Goal: Information Seeking & Learning: Learn about a topic

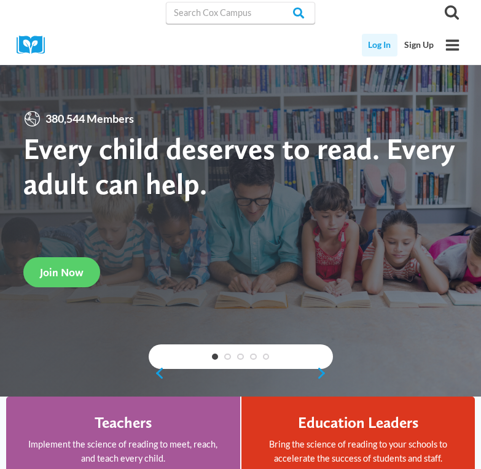
click at [384, 43] on link "Log In" at bounding box center [380, 45] width 36 height 23
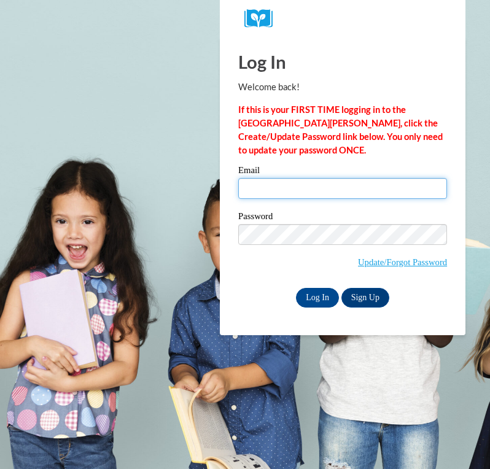
click at [293, 190] on input "Email" at bounding box center [342, 188] width 209 height 21
type input "becky.morrison@gozeps.org"
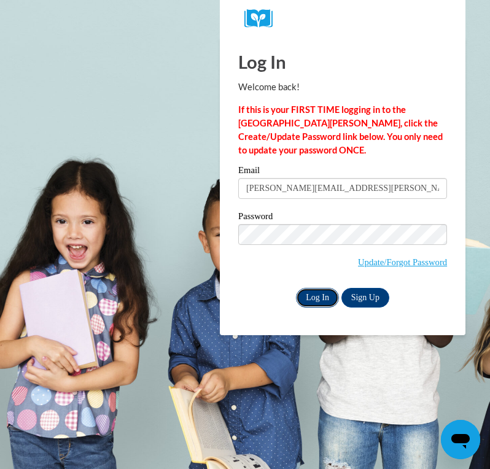
click at [313, 298] on input "Log In" at bounding box center [317, 298] width 43 height 20
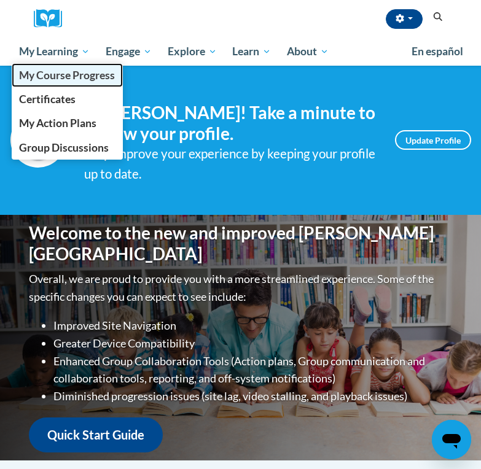
click at [66, 74] on span "My Course Progress" at bounding box center [67, 75] width 96 height 13
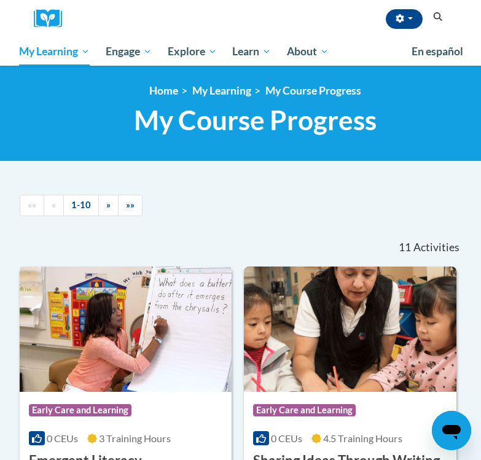
click at [84, 365] on img at bounding box center [126, 328] width 212 height 125
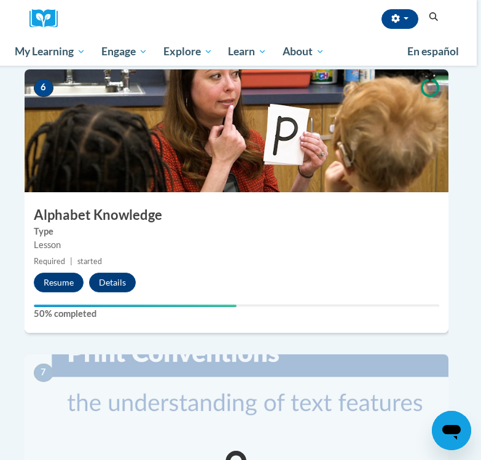
scroll to position [1740, 4]
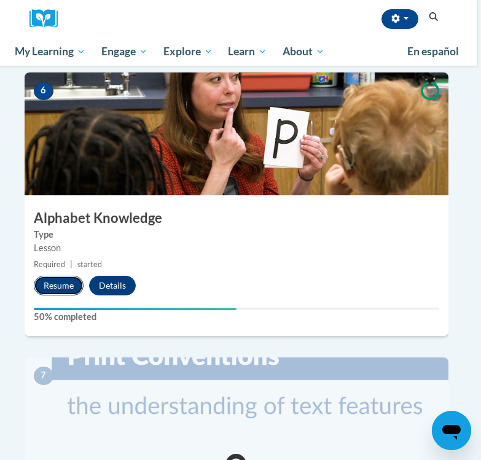
click at [53, 276] on button "Resume" at bounding box center [59, 286] width 50 height 20
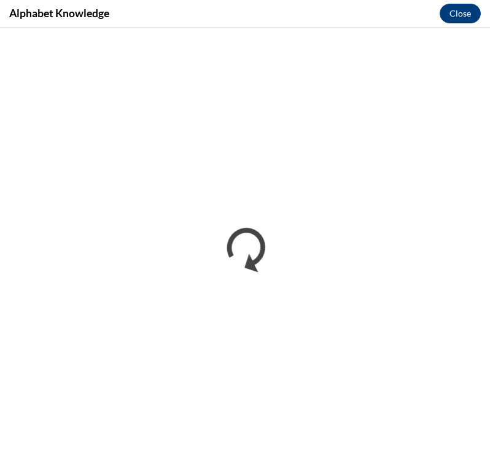
scroll to position [0, 0]
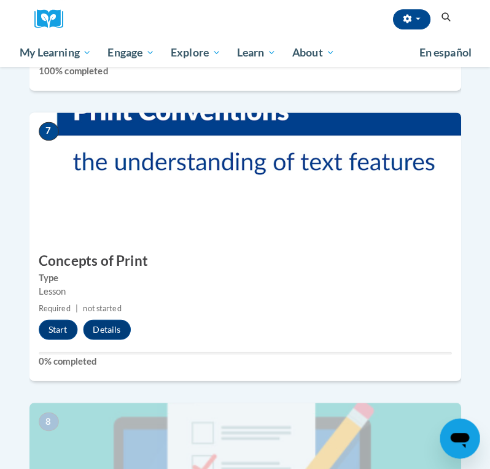
scroll to position [1990, 0]
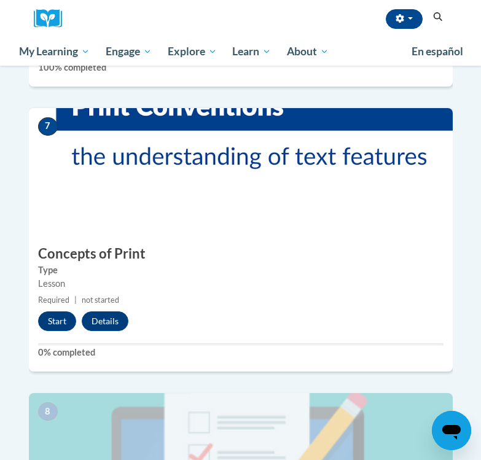
click at [46, 122] on img at bounding box center [241, 169] width 424 height 123
click at [63, 311] on button "Start" at bounding box center [57, 321] width 38 height 20
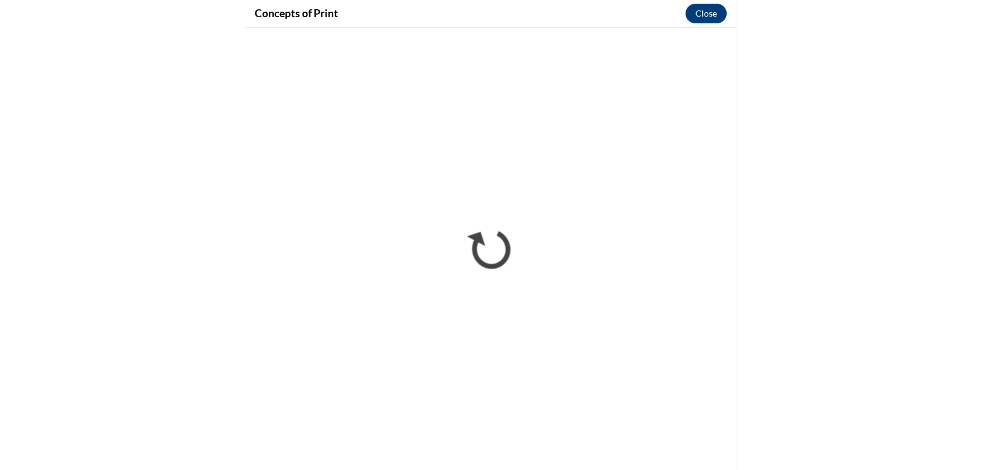
scroll to position [1017, 0]
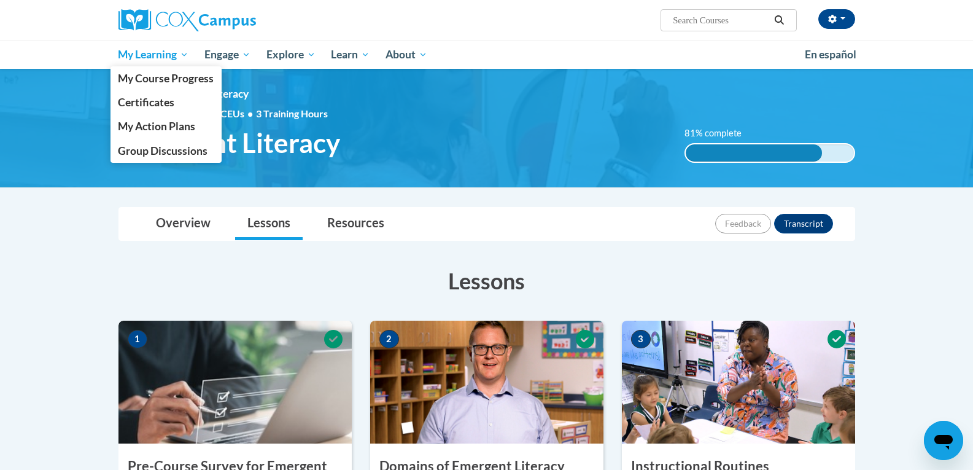
click at [159, 54] on span "My Learning" at bounding box center [153, 54] width 71 height 15
click at [161, 96] on span "Certificates" at bounding box center [146, 102] width 56 height 13
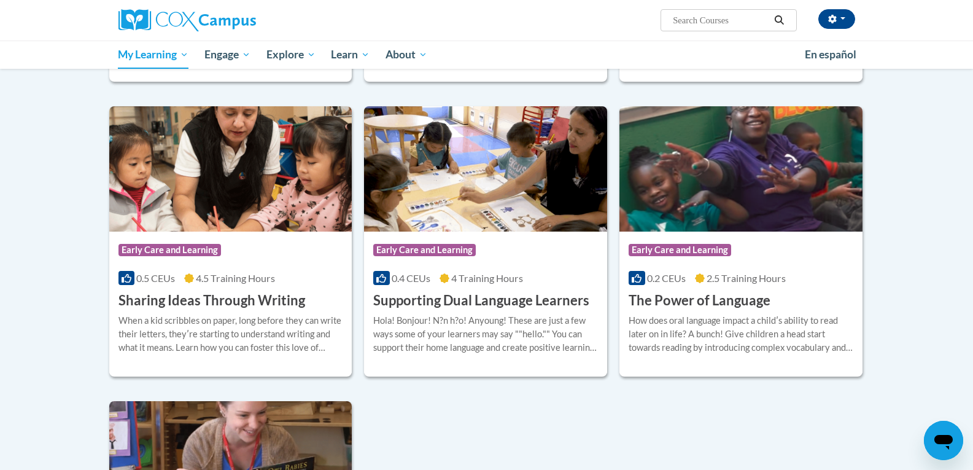
scroll to position [853, 0]
click at [220, 204] on img at bounding box center [230, 169] width 243 height 125
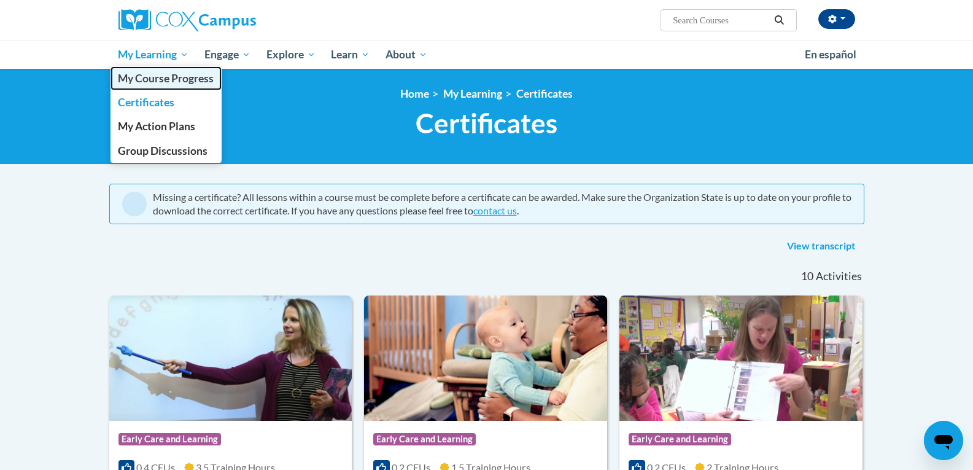
click at [161, 82] on span "My Course Progress" at bounding box center [166, 78] width 96 height 13
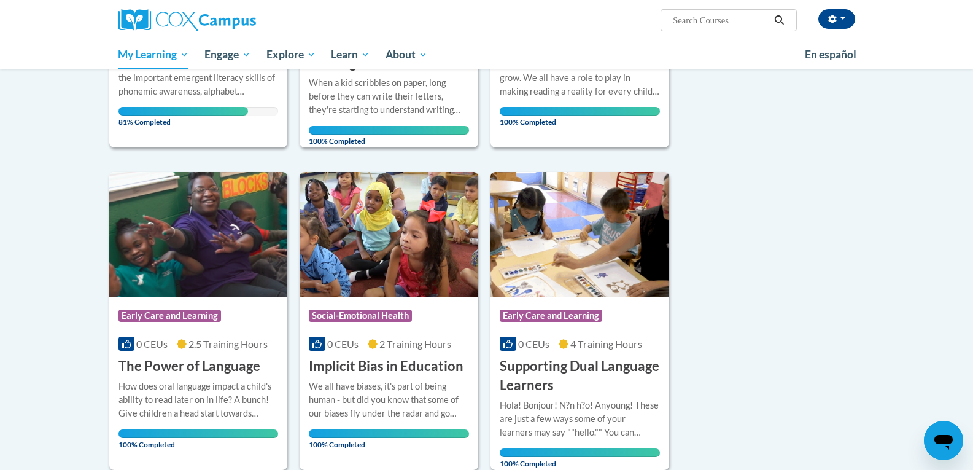
scroll to position [374, 0]
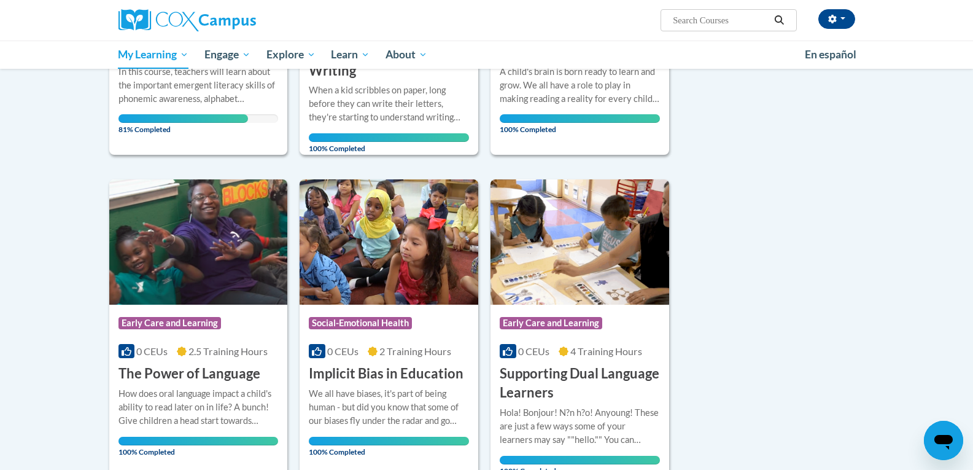
click at [748, 16] on input "Search..." at bounding box center [721, 20] width 98 height 15
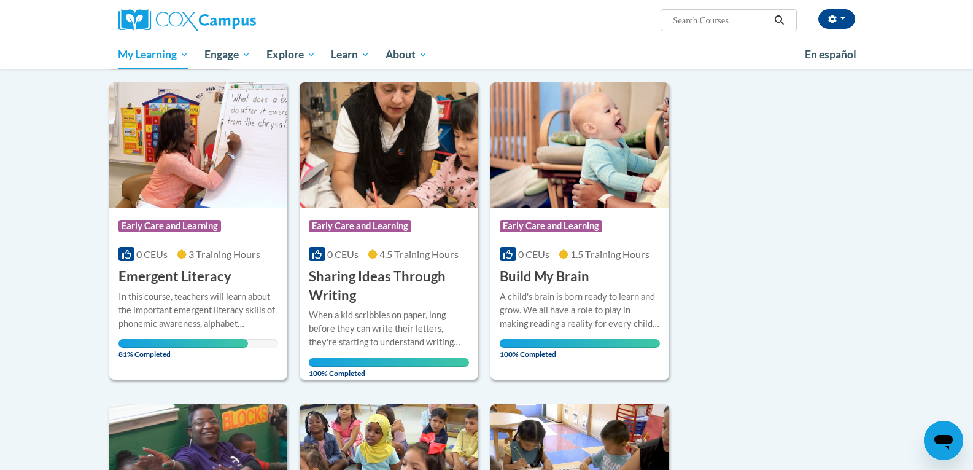
scroll to position [155, 0]
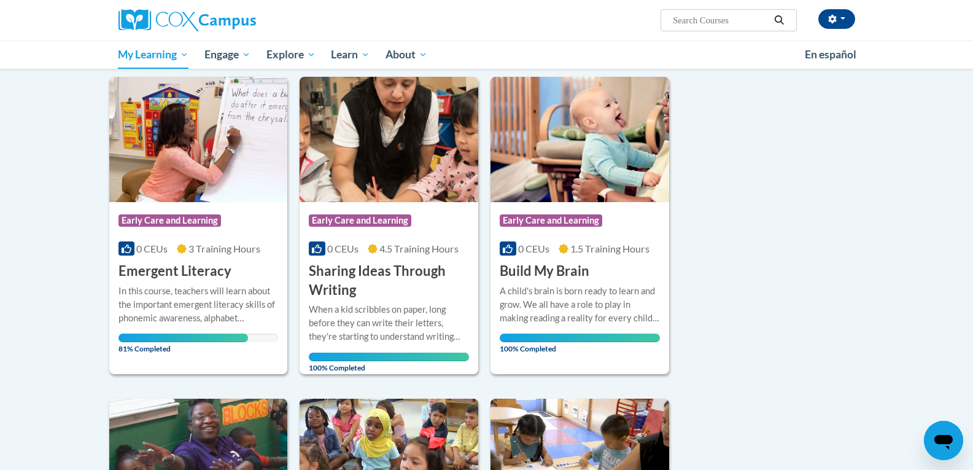
click at [714, 27] on input "Search..." at bounding box center [721, 20] width 98 height 15
type input "sociall emotional"
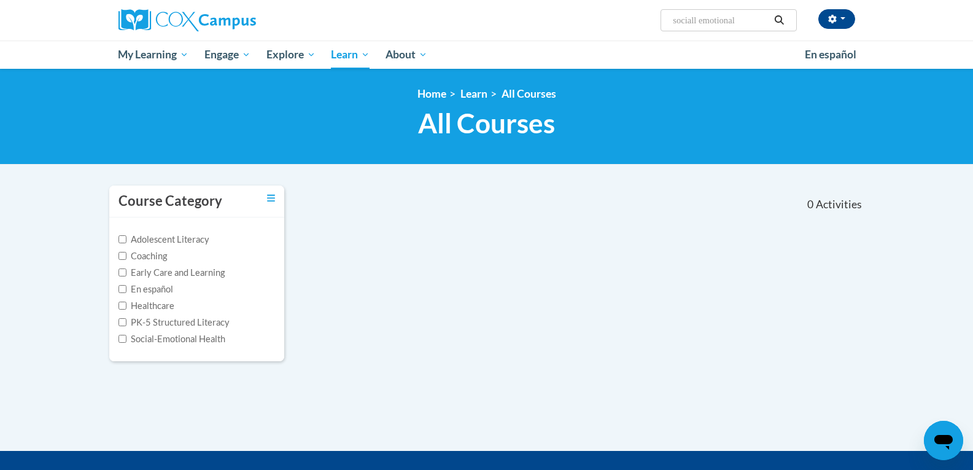
click at [696, 20] on input "sociall emotional" at bounding box center [721, 20] width 98 height 15
type input "social emotional"
click at [122, 336] on input "Social-Emotional Health" at bounding box center [122, 339] width 8 height 8
checkbox input "true"
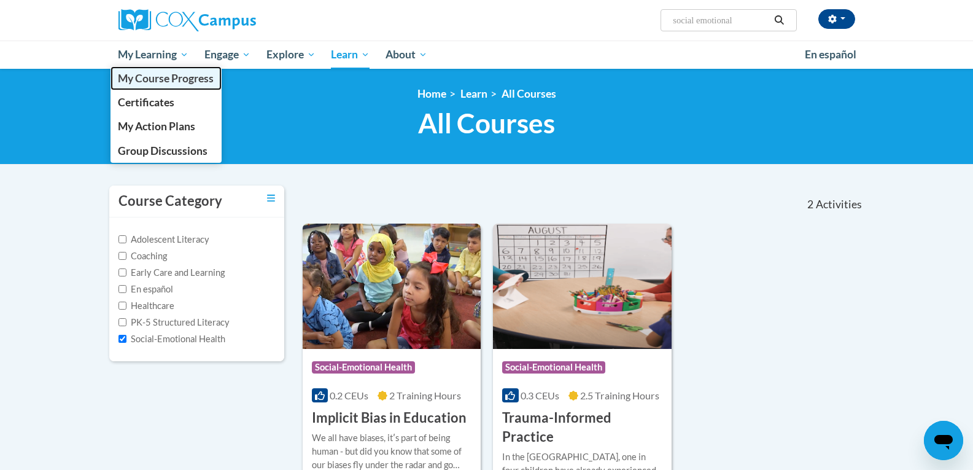
click at [174, 71] on link "My Course Progress" at bounding box center [167, 78] width 112 height 24
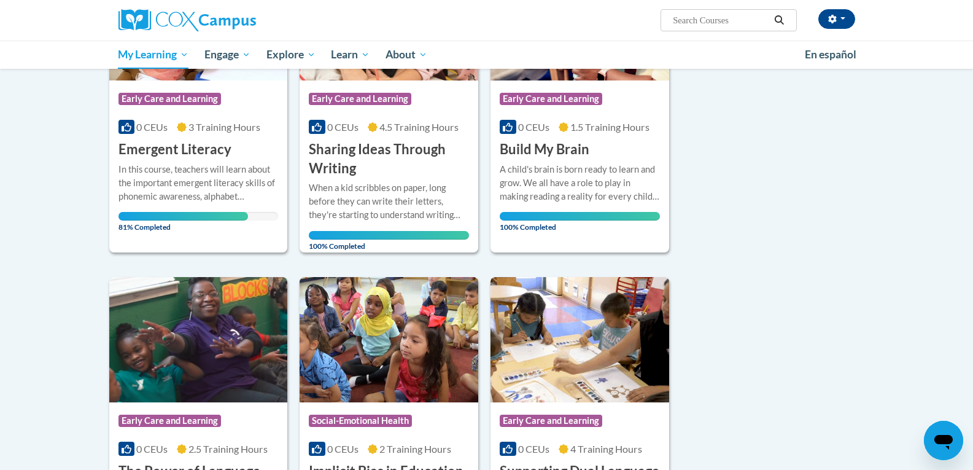
scroll to position [276, 0]
click at [172, 141] on h3 "Emergent Literacy" at bounding box center [174, 150] width 113 height 19
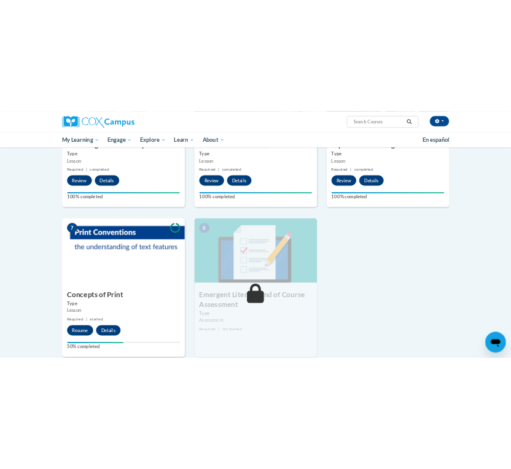
scroll to position [705, 0]
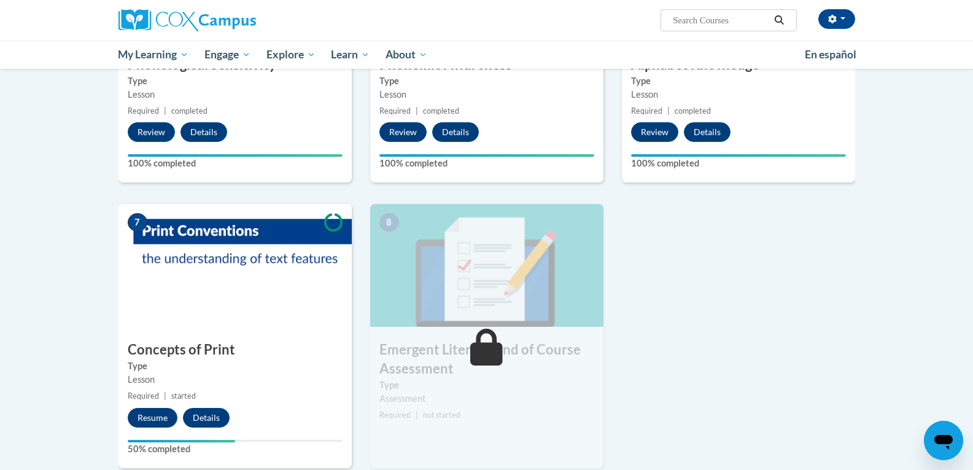
click at [168, 339] on div "7 Concepts of Print Type Lesson Required | started Resume Details Feedback 50% …" at bounding box center [234, 335] width 233 height 263
click at [149, 418] on button "Resume" at bounding box center [153, 418] width 50 height 20
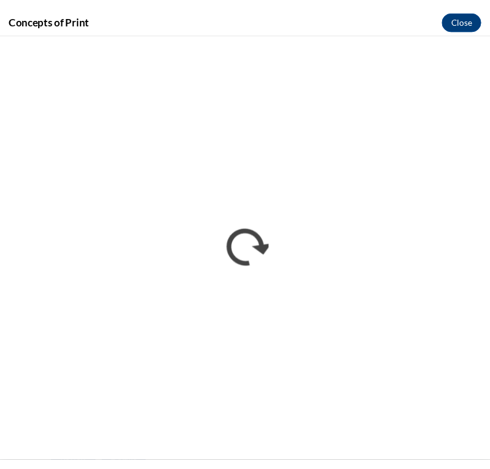
scroll to position [0, 0]
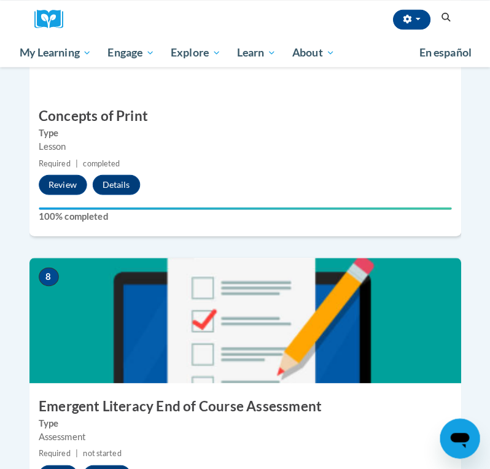
scroll to position [2127, 0]
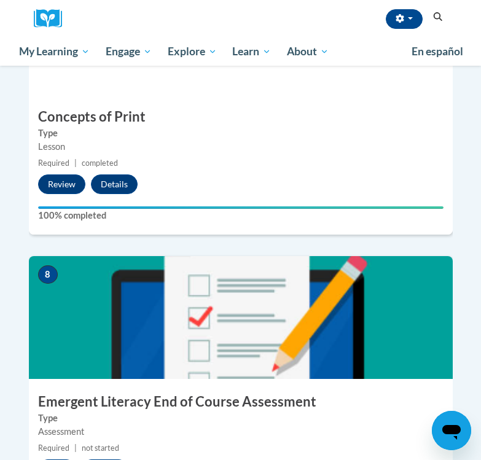
click at [86, 336] on img at bounding box center [241, 317] width 424 height 123
click at [54, 459] on button "Start" at bounding box center [57, 469] width 38 height 20
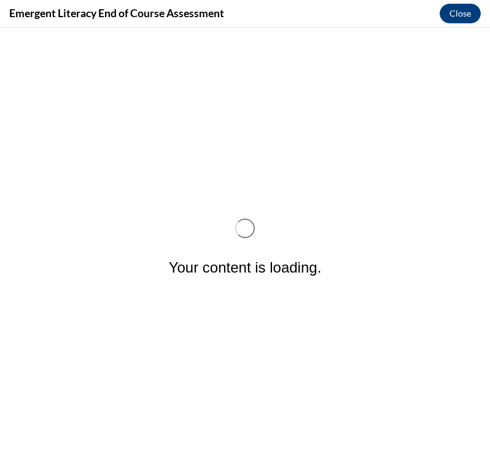
scroll to position [0, 0]
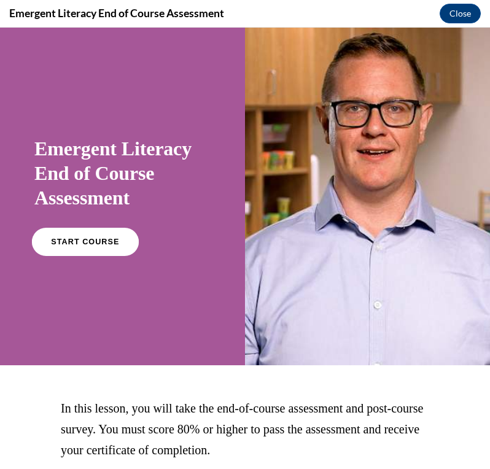
click at [86, 241] on span "START COURSE" at bounding box center [85, 242] width 68 height 9
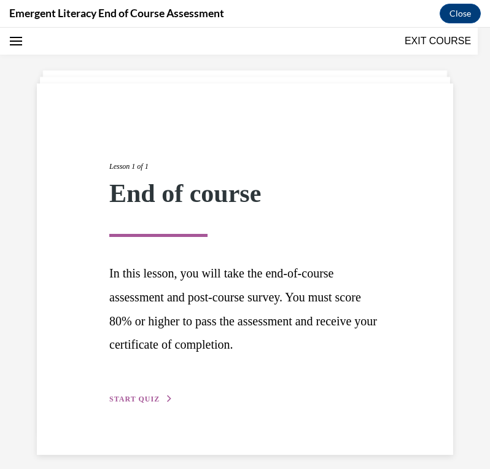
scroll to position [48, 0]
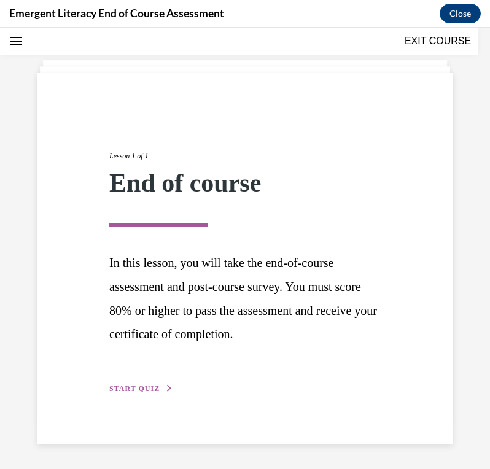
click at [132, 397] on div "Lesson 1 of 1 End of course In this lesson, you will take the end-of-course ass…" at bounding box center [245, 258] width 416 height 371
click at [132, 388] on span "START QUIZ" at bounding box center [134, 388] width 50 height 9
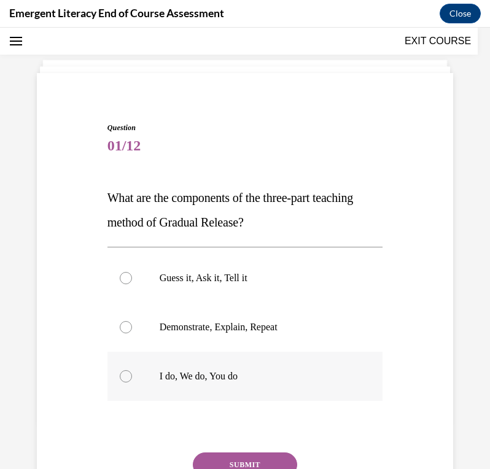
click at [126, 376] on div at bounding box center [126, 376] width 12 height 12
click at [126, 376] on input "I do, We do, You do" at bounding box center [126, 376] width 12 height 12
radio input "true"
click at [218, 459] on button "SUBMIT" at bounding box center [245, 464] width 104 height 25
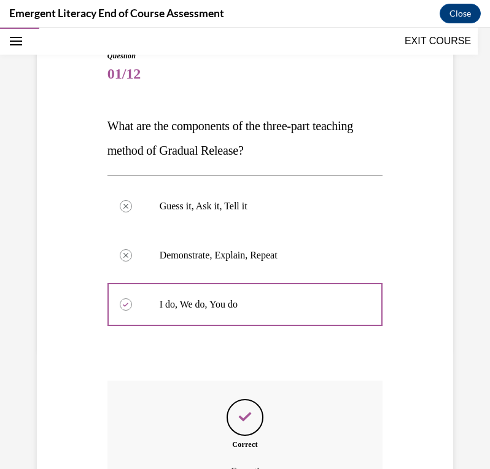
scroll to position [257, 0]
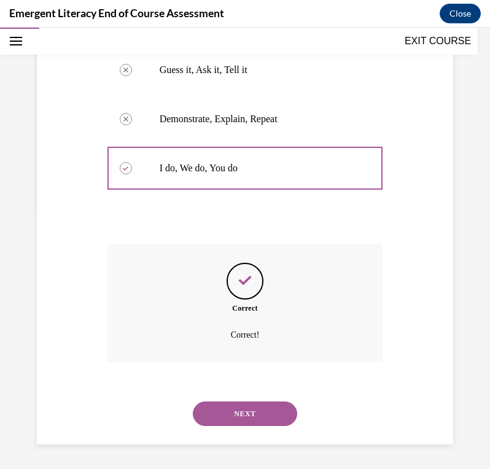
click at [218, 410] on button "NEXT" at bounding box center [245, 413] width 104 height 25
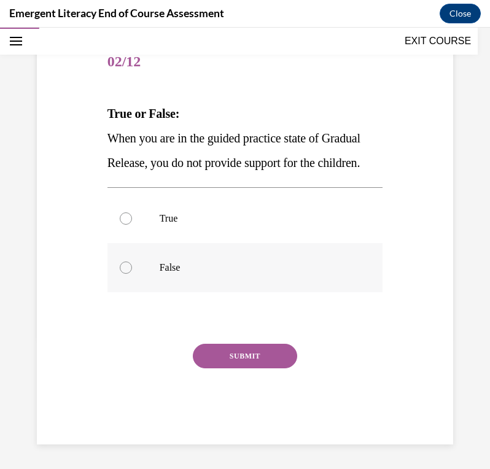
click at [126, 274] on div at bounding box center [126, 268] width 12 height 12
click at [126, 274] on input "False" at bounding box center [126, 268] width 12 height 12
radio input "true"
click at [254, 368] on button "SUBMIT" at bounding box center [245, 356] width 104 height 25
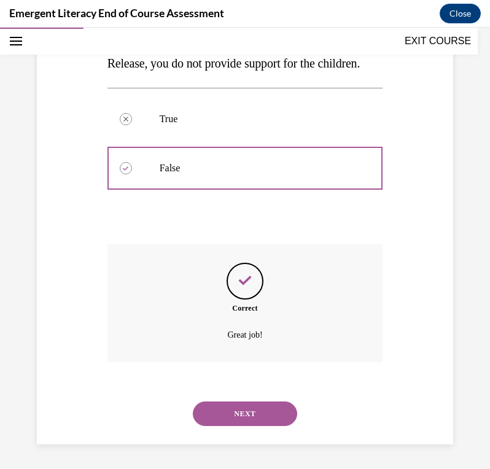
scroll to position [257, 0]
click at [234, 411] on button "NEXT" at bounding box center [245, 413] width 104 height 25
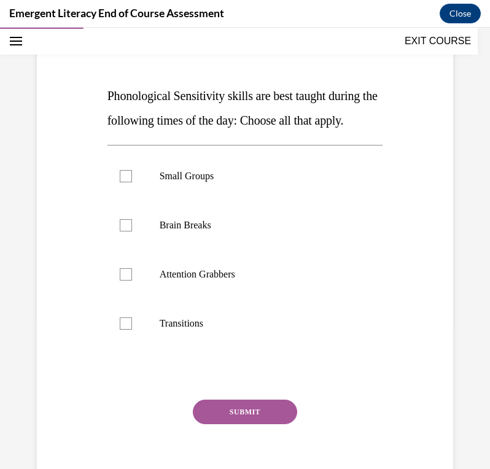
scroll to position [151, 0]
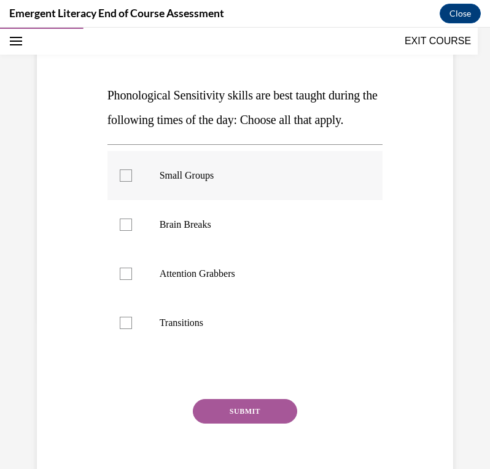
click at [120, 182] on div at bounding box center [126, 175] width 12 height 12
click at [120, 182] on input "Small Groups" at bounding box center [126, 175] width 12 height 12
checkbox input "true"
click at [126, 231] on div at bounding box center [126, 225] width 12 height 12
click at [126, 231] on input "Brain Breaks" at bounding box center [126, 225] width 12 height 12
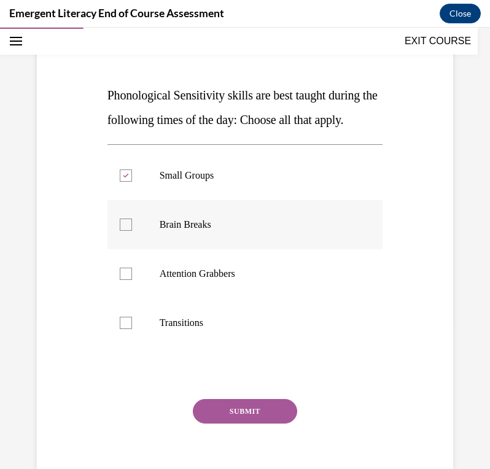
checkbox input "true"
click at [123, 280] on div at bounding box center [126, 274] width 12 height 12
click at [123, 280] on input "Attention Grabbers" at bounding box center [126, 274] width 12 height 12
checkbox input "true"
click at [120, 329] on div at bounding box center [126, 323] width 12 height 12
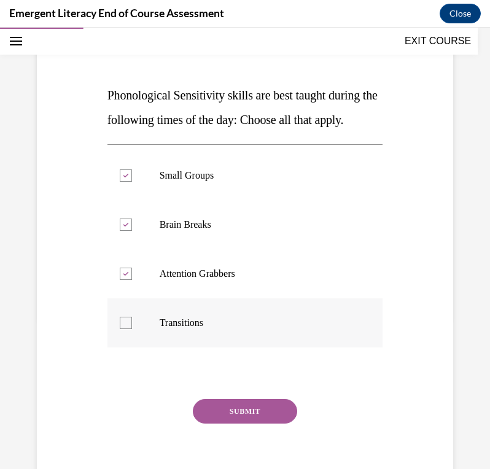
click at [120, 329] on input "Transitions" at bounding box center [126, 323] width 12 height 12
checkbox input "true"
click at [237, 424] on button "SUBMIT" at bounding box center [245, 411] width 104 height 25
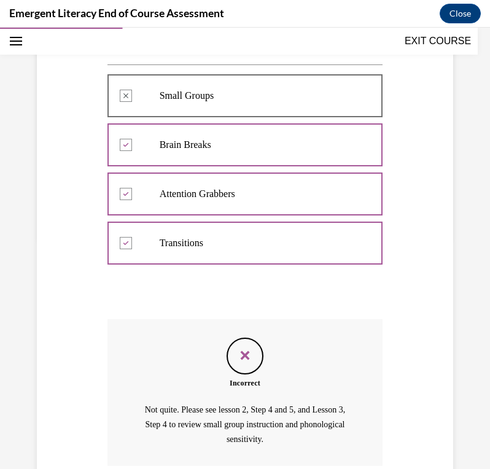
scroll to position [359, 0]
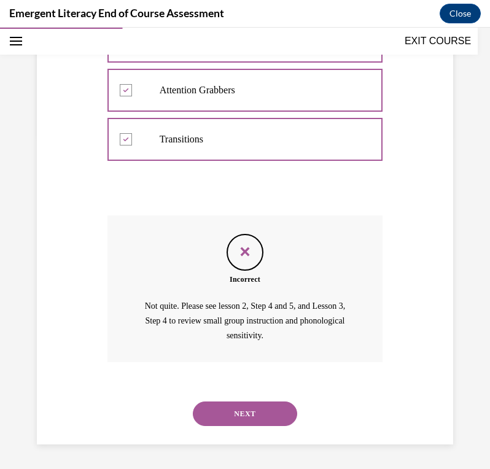
click at [218, 404] on button "NEXT" at bounding box center [245, 413] width 104 height 25
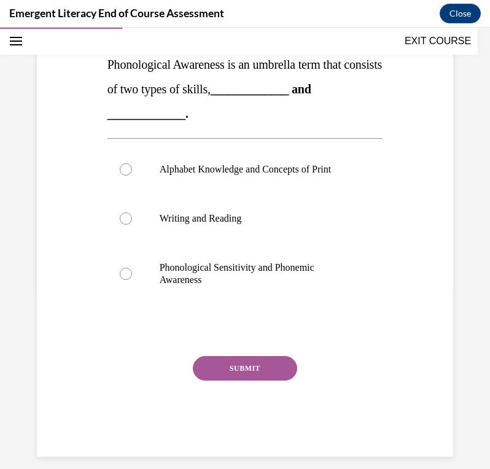
scroll to position [180, 0]
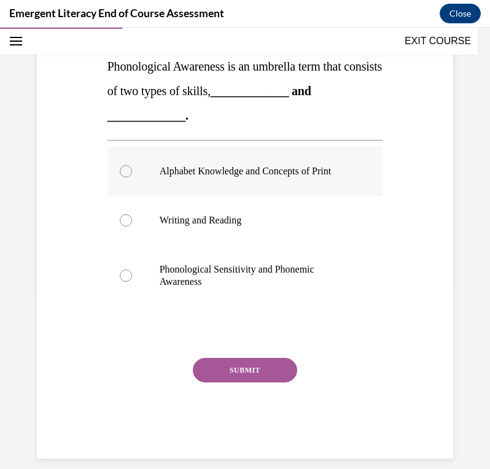
click at [112, 168] on label "Alphabet Knowledge and Concepts of Print" at bounding box center [245, 171] width 276 height 49
click at [120, 168] on input "Alphabet Knowledge and Concepts of Print" at bounding box center [126, 171] width 12 height 12
radio input "true"
click at [228, 368] on button "SUBMIT" at bounding box center [245, 370] width 104 height 25
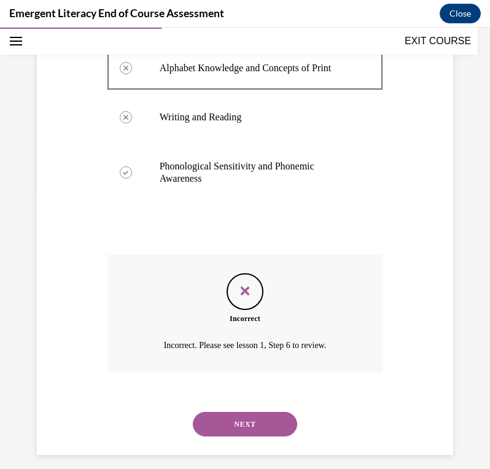
scroll to position [293, 0]
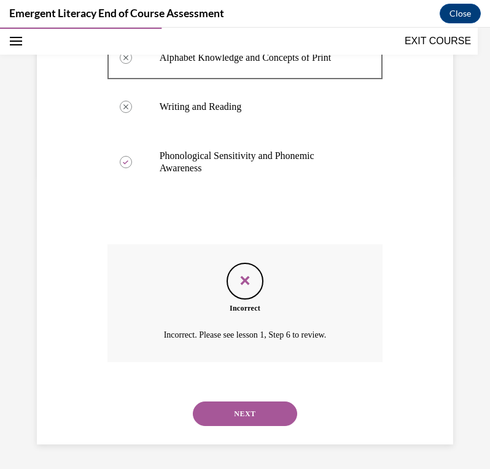
click at [216, 398] on div "NEXT" at bounding box center [245, 413] width 276 height 49
click at [217, 408] on button "NEXT" at bounding box center [245, 413] width 104 height 25
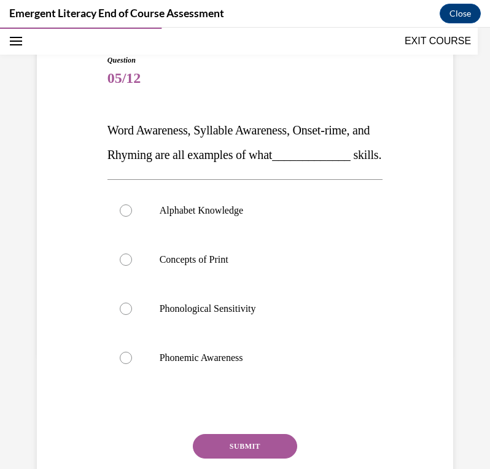
scroll to position [117, 0]
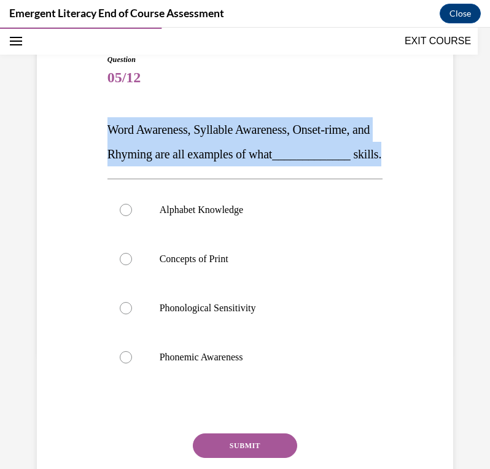
drag, startPoint x: 107, startPoint y: 126, endPoint x: 335, endPoint y: 168, distance: 231.5
click at [335, 166] on p "Word Awareness, Syllable Awareness, Onset-rime, and Rhyming are all examples of…" at bounding box center [245, 141] width 276 height 49
copy span "Word Awareness, Syllable Awareness, Onset-rime, and Rhyming are all examples of…"
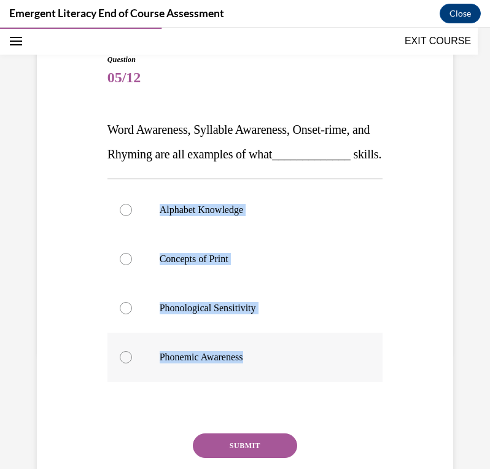
drag, startPoint x: 156, startPoint y: 217, endPoint x: 285, endPoint y: 371, distance: 201.3
click at [285, 371] on div "Alphabet Knowledge Concepts of Print Phonological Sensitivity Phonemic Awareness" at bounding box center [245, 283] width 276 height 196
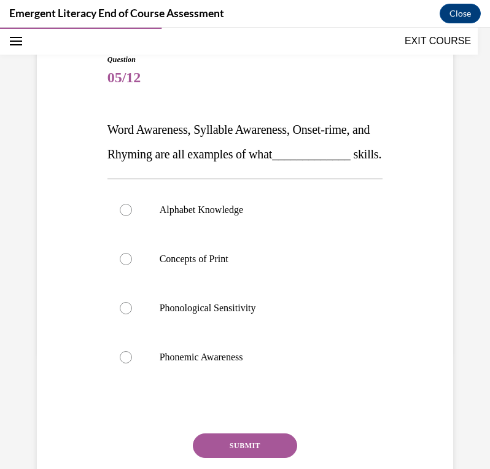
drag, startPoint x: 188, startPoint y: 269, endPoint x: 306, endPoint y: 161, distance: 159.9
click at [306, 161] on p "Word Awareness, Syllable Awareness, Onset-rime, and Rhyming are all examples of…" at bounding box center [245, 141] width 276 height 49
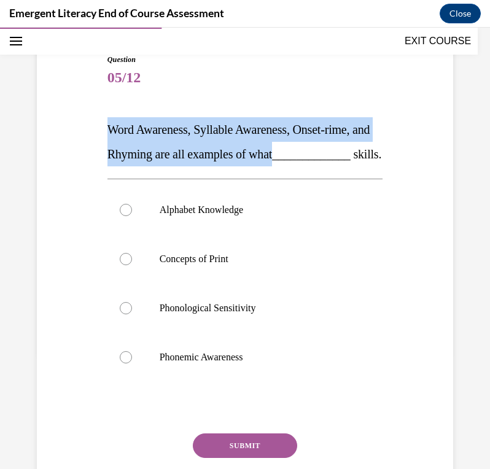
drag, startPoint x: 107, startPoint y: 126, endPoint x: 363, endPoint y: 142, distance: 257.1
click at [363, 142] on p "Word Awareness, Syllable Awareness, Onset-rime, and Rhyming are all examples of…" at bounding box center [245, 141] width 276 height 49
copy span "Word Awareness, Syllable Awareness, Onset-rime, and Rhyming are all examples of…"
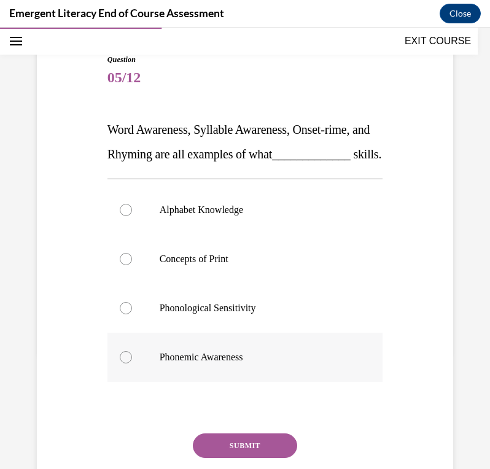
click at [121, 363] on div at bounding box center [126, 357] width 12 height 12
click at [121, 363] on input "Phonemic Awareness" at bounding box center [126, 357] width 12 height 12
radio input "true"
click at [122, 314] on div at bounding box center [126, 308] width 12 height 12
click at [122, 314] on input "Phonological Sensitivity" at bounding box center [126, 308] width 12 height 12
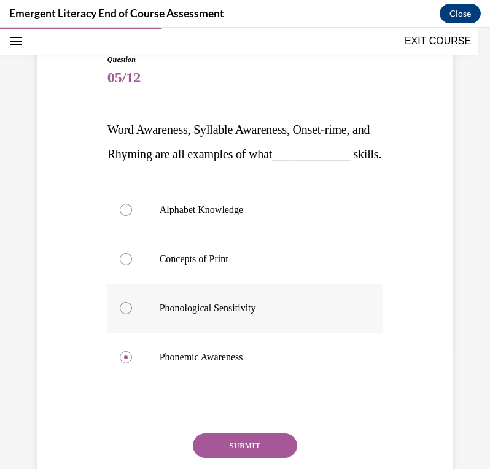
radio input "true"
click at [233, 458] on button "SUBMIT" at bounding box center [245, 445] width 104 height 25
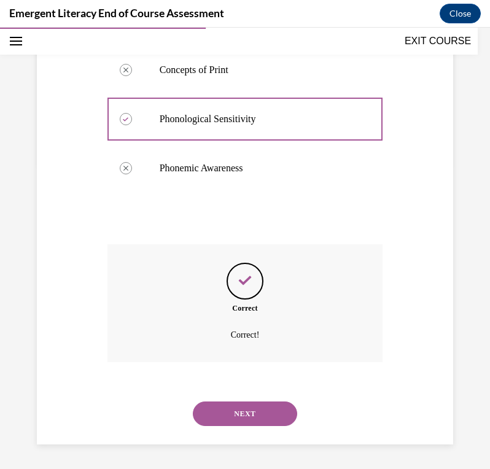
scroll to position [330, 0]
click at [235, 411] on button "NEXT" at bounding box center [245, 413] width 104 height 25
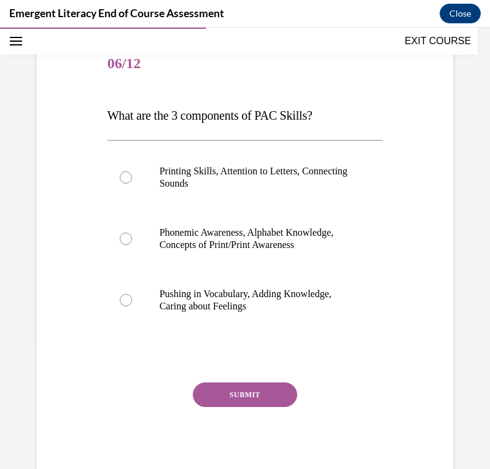
scroll to position [133, 0]
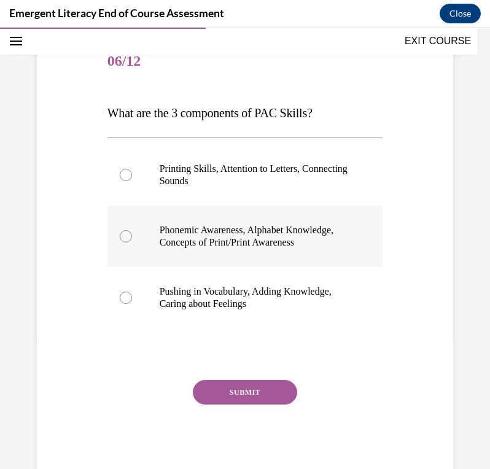
click at [117, 247] on label "Phonemic Awareness, Alphabet Knowledge, Concepts of Print/Print Awareness" at bounding box center [245, 236] width 276 height 61
click at [120, 242] on input "Phonemic Awareness, Alphabet Knowledge, Concepts of Print/Print Awareness" at bounding box center [126, 236] width 12 height 12
radio input "true"
click at [247, 402] on button "SUBMIT" at bounding box center [245, 392] width 104 height 25
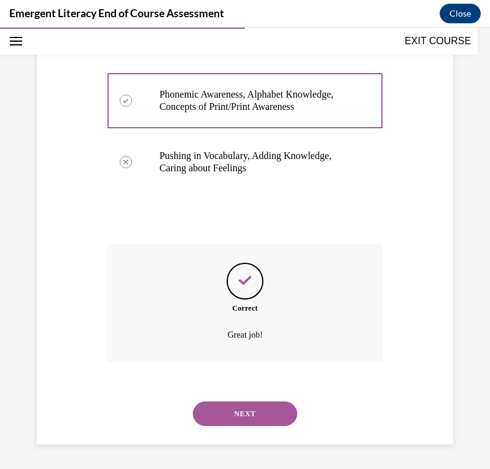
scroll to position [281, 0]
click at [231, 408] on button "NEXT" at bounding box center [245, 413] width 104 height 25
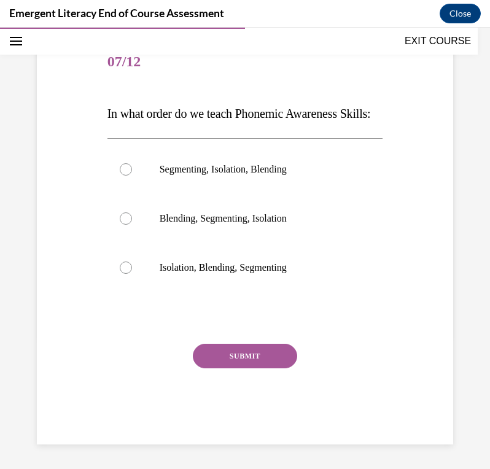
scroll to position [136, 0]
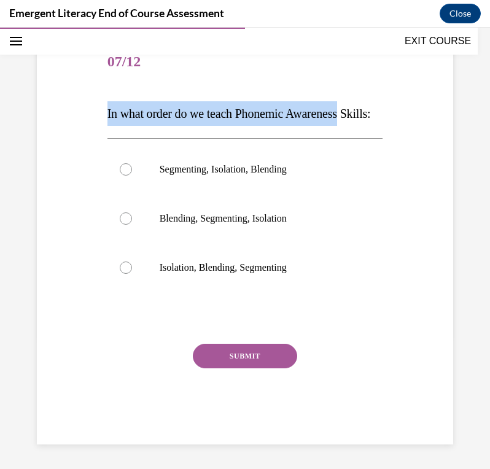
drag, startPoint x: 104, startPoint y: 106, endPoint x: 370, endPoint y: 98, distance: 265.9
click at [370, 98] on div "Question 07/12 In what order do we teach Phonemic Awareness Skills: Segmenting,…" at bounding box center [245, 232] width 282 height 425
copy span "In what order do we teach Phonemic Awareness"
click at [104, 100] on div "Question 07/12 In what order do we teach Phonemic Awareness Skills: Segmenting,…" at bounding box center [245, 232] width 282 height 425
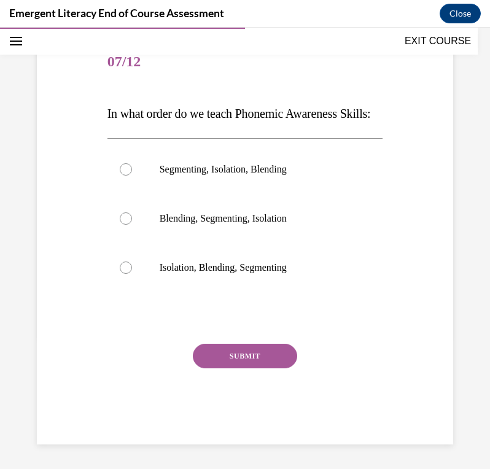
click at [104, 106] on div "Question 07/12 In what order do we teach Phonemic Awareness Skills: Segmenting,…" at bounding box center [245, 232] width 282 height 425
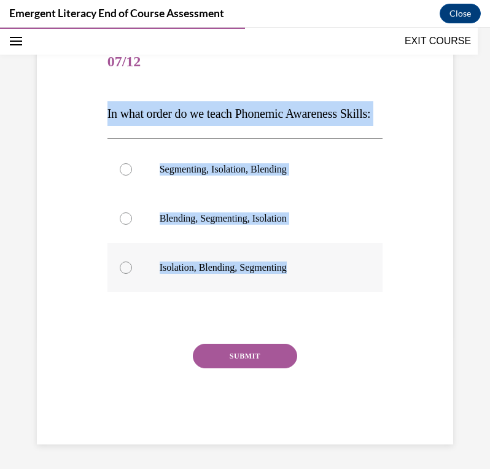
drag, startPoint x: 105, startPoint y: 109, endPoint x: 305, endPoint y: 291, distance: 270.3
click at [305, 291] on div "Question 07/12 In what order do we teach Phonemic Awareness Skills: Segmenting,…" at bounding box center [245, 232] width 282 height 425
copy div "In what order do we teach Phonemic Awareness Skills: Segmenting, Isolation, Ble…"
click at [126, 274] on div at bounding box center [126, 268] width 12 height 12
click at [126, 274] on input "Isolation, Blending, Segmenting" at bounding box center [126, 268] width 12 height 12
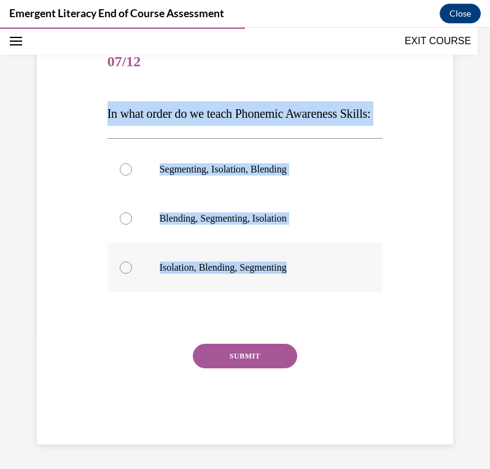
radio input "true"
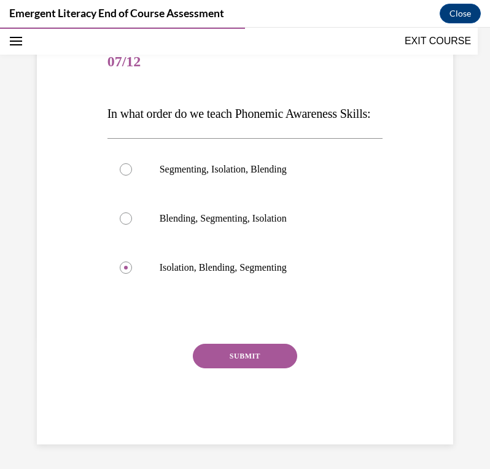
click at [244, 368] on button "SUBMIT" at bounding box center [245, 356] width 104 height 25
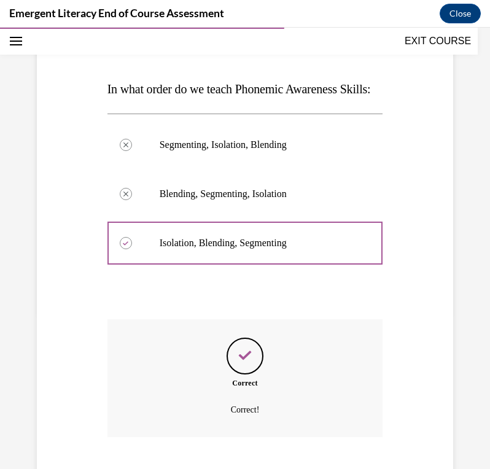
scroll to position [257, 0]
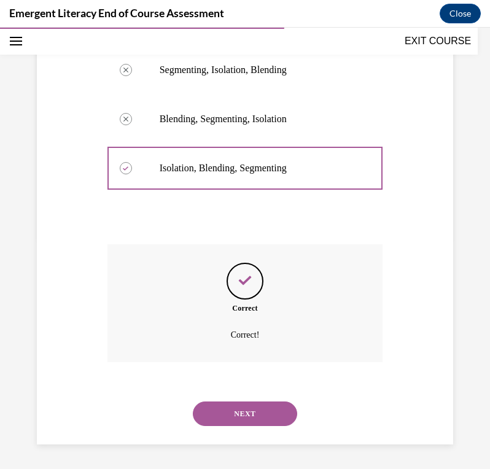
click at [235, 416] on button "NEXT" at bounding box center [245, 413] width 104 height 25
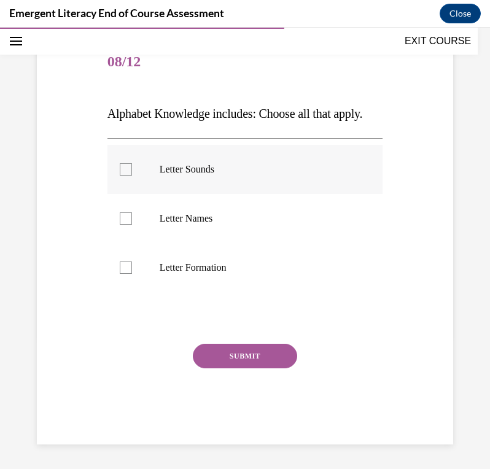
click at [121, 176] on div at bounding box center [126, 169] width 12 height 12
click at [121, 176] on input "Letter Sounds" at bounding box center [126, 169] width 12 height 12
checkbox input "true"
click at [122, 225] on div at bounding box center [126, 218] width 12 height 12
click at [122, 225] on input "Letter Names" at bounding box center [126, 218] width 12 height 12
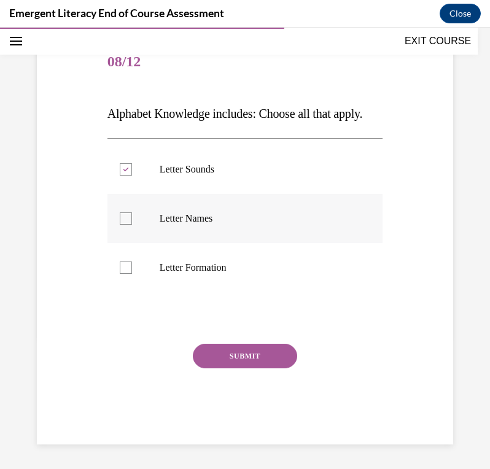
checkbox input "true"
click at [241, 368] on button "SUBMIT" at bounding box center [245, 356] width 104 height 25
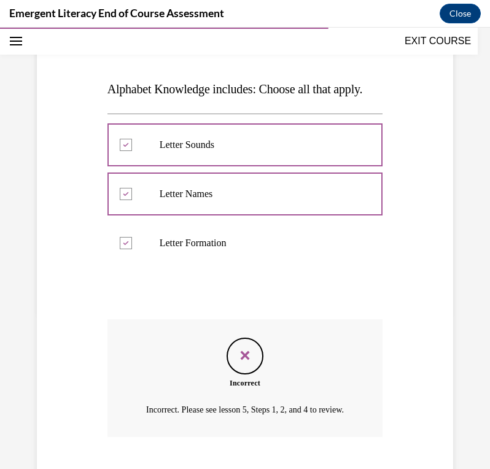
scroll to position [271, 0]
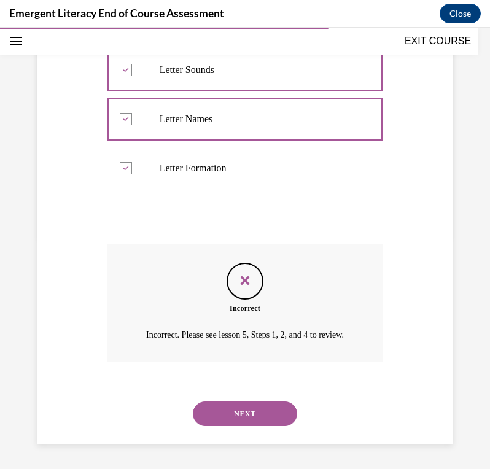
click at [230, 402] on button "NEXT" at bounding box center [245, 413] width 104 height 25
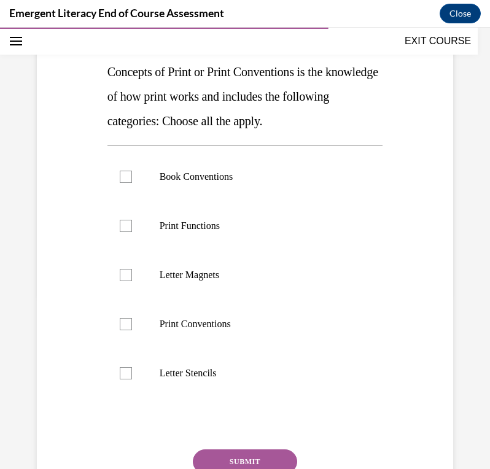
scroll to position [175, 0]
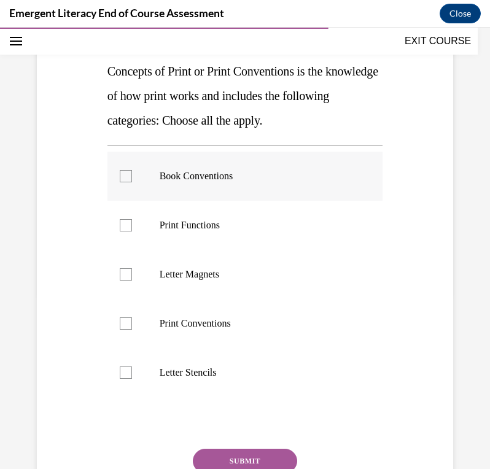
click at [125, 175] on div at bounding box center [126, 176] width 12 height 12
click at [125, 175] on input "Book Conventions" at bounding box center [126, 176] width 12 height 12
checkbox input "true"
click at [124, 312] on label "Print Conventions" at bounding box center [245, 323] width 276 height 49
click at [124, 317] on input "Print Conventions" at bounding box center [126, 323] width 12 height 12
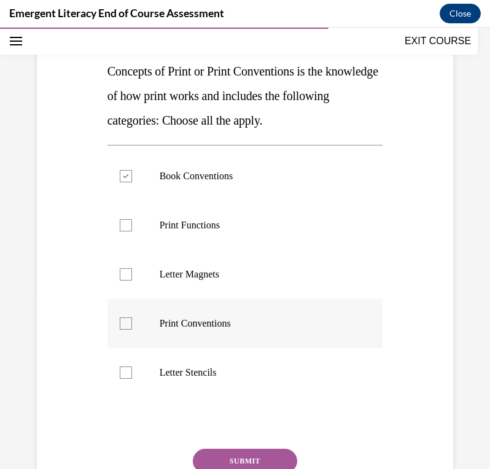
checkbox input "true"
click at [125, 230] on div at bounding box center [126, 225] width 12 height 12
click at [125, 230] on input "Print Functions" at bounding box center [126, 225] width 12 height 12
checkbox input "true"
click at [242, 450] on button "SUBMIT" at bounding box center [245, 461] width 104 height 25
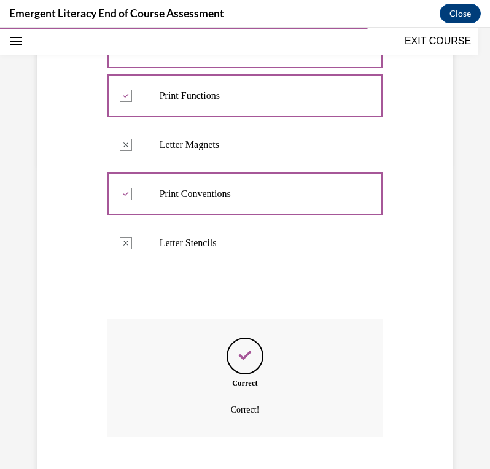
scroll to position [379, 0]
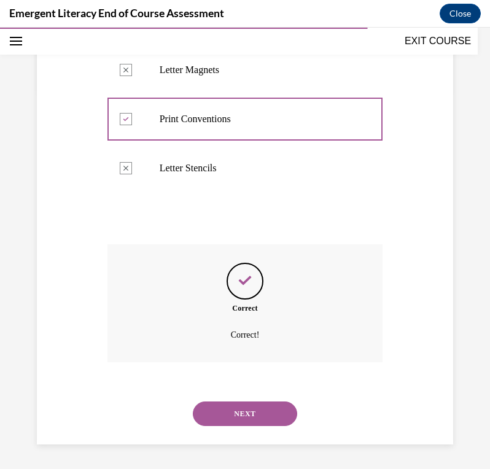
click at [240, 405] on button "NEXT" at bounding box center [245, 413] width 104 height 25
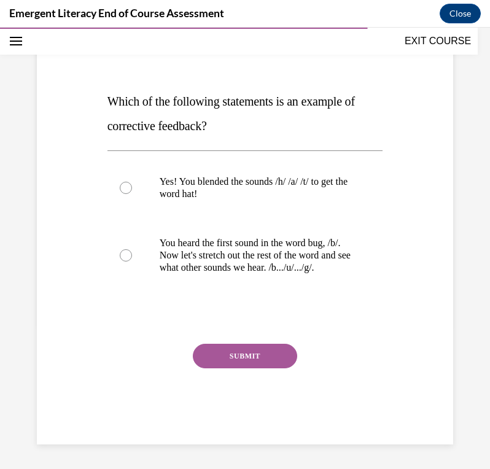
scroll to position [136, 0]
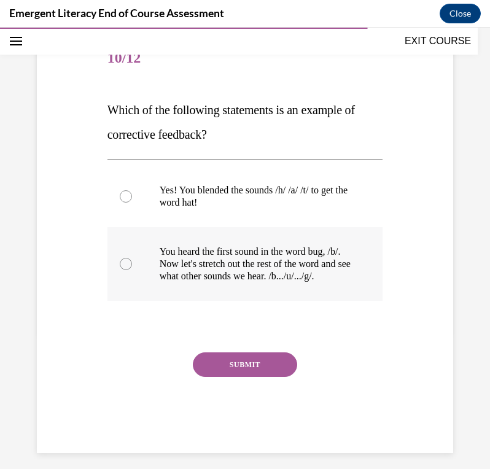
click at [121, 270] on div at bounding box center [126, 264] width 12 height 12
click at [121, 270] on input "You heard the first sound in the word bug, /b/. Now let's stretch out the rest …" at bounding box center [126, 264] width 12 height 12
radio input "true"
click at [227, 377] on button "SUBMIT" at bounding box center [245, 364] width 104 height 25
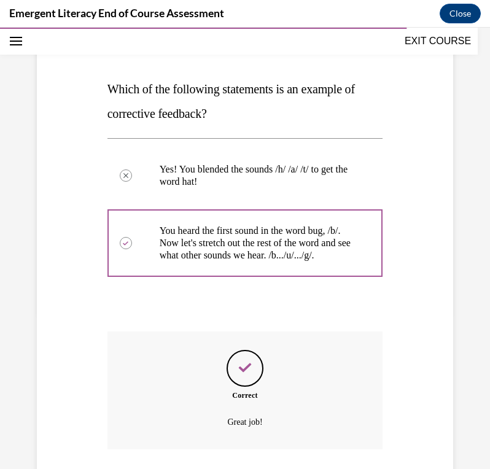
scroll to position [257, 0]
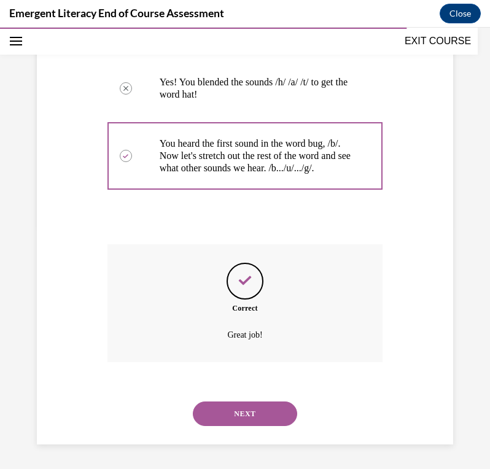
click at [222, 416] on button "NEXT" at bounding box center [245, 413] width 104 height 25
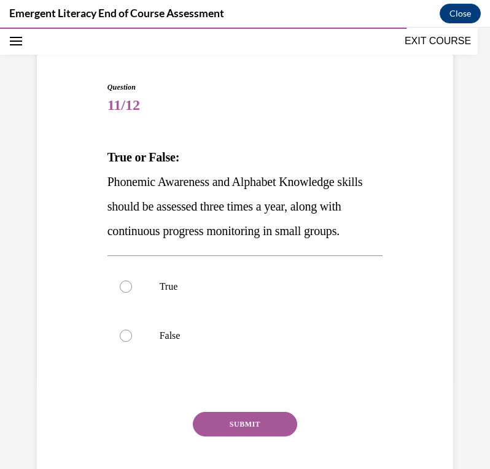
scroll to position [90, 0]
click at [117, 308] on label "True" at bounding box center [245, 286] width 276 height 49
click at [120, 292] on input "True" at bounding box center [126, 286] width 12 height 12
radio input "true"
click at [220, 436] on button "SUBMIT" at bounding box center [245, 423] width 104 height 25
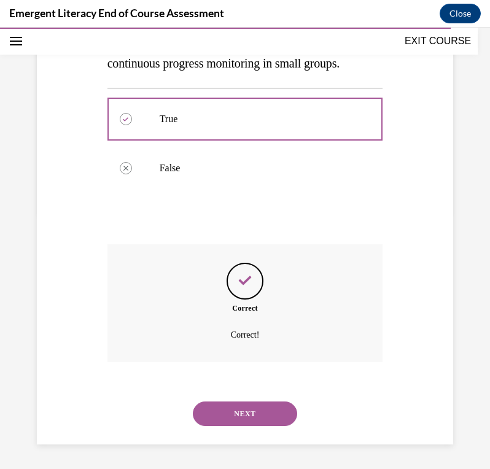
scroll to position [281, 0]
click at [217, 409] on button "NEXT" at bounding box center [245, 413] width 104 height 25
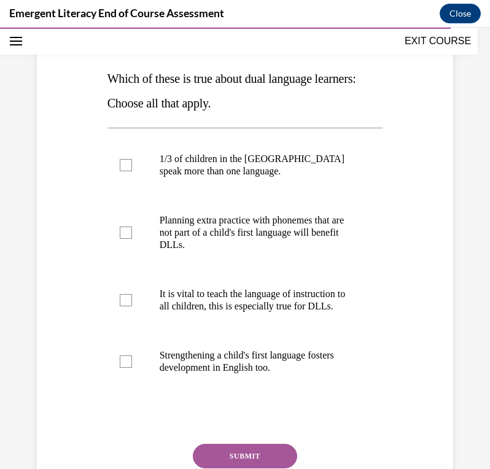
scroll to position [168, 0]
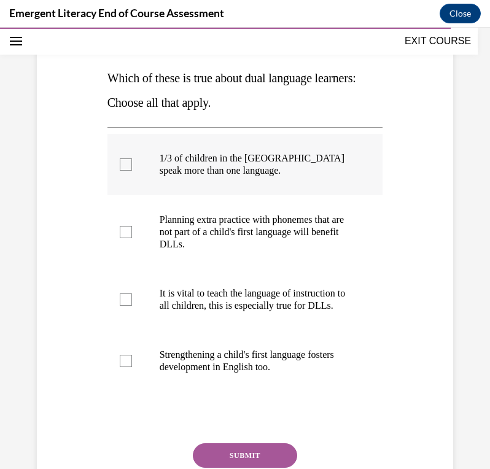
click at [122, 165] on div at bounding box center [126, 164] width 12 height 12
click at [122, 165] on input "1/3 of children in the US speak more than one language." at bounding box center [126, 164] width 12 height 12
checkbox input "true"
click at [127, 234] on div at bounding box center [126, 232] width 12 height 12
click at [127, 234] on input "Planning extra practice with phonemes that are not part of a child's first lang…" at bounding box center [126, 232] width 12 height 12
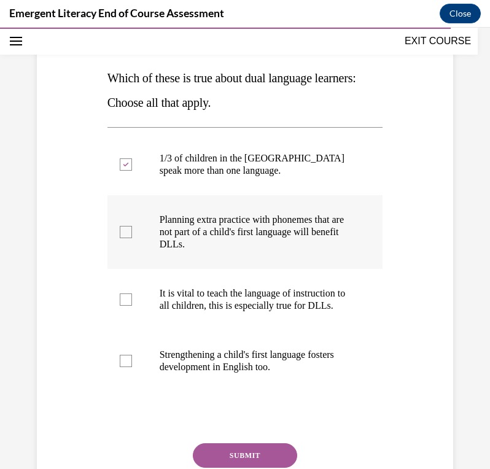
checkbox input "true"
click at [123, 303] on div at bounding box center [126, 299] width 12 height 12
click at [123, 303] on input "It is vital to teach the language of instruction to all children, this is espec…" at bounding box center [126, 299] width 12 height 12
checkbox input "true"
click at [120, 367] on div at bounding box center [126, 361] width 12 height 12
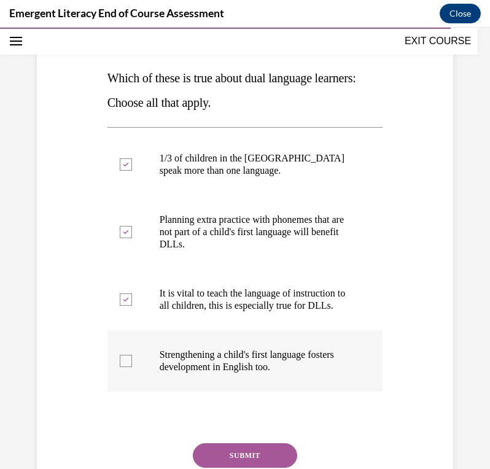
click at [120, 367] on input "Strengthening a child's first language fosters development in English too." at bounding box center [126, 361] width 12 height 12
checkbox input "true"
click at [244, 459] on button "SUBMIT" at bounding box center [245, 455] width 104 height 25
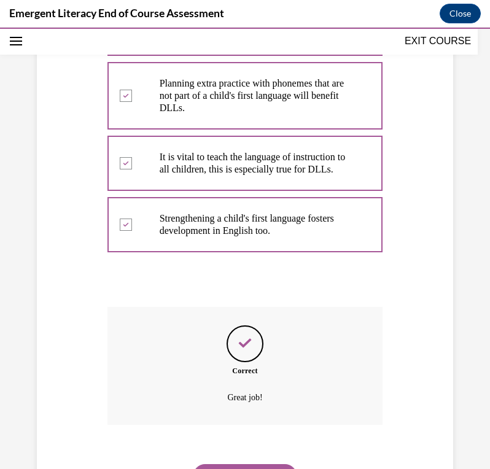
scroll to position [379, 0]
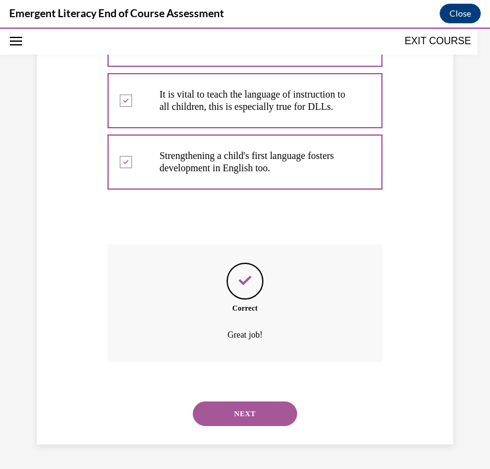
click at [236, 415] on button "NEXT" at bounding box center [245, 413] width 104 height 25
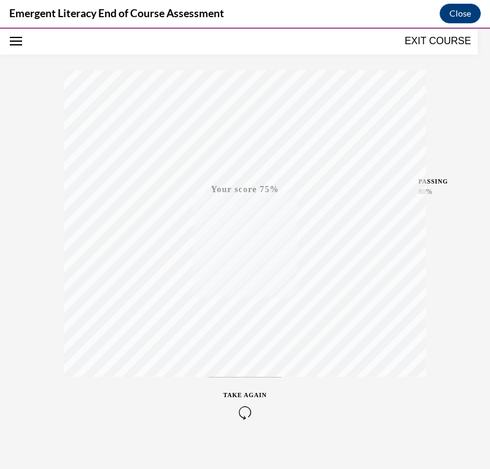
scroll to position [188, 0]
click at [238, 372] on div "TAKE AGAIN" at bounding box center [245, 386] width 44 height 29
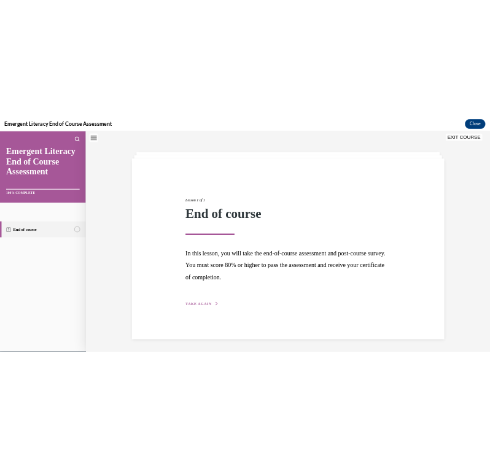
scroll to position [39, 0]
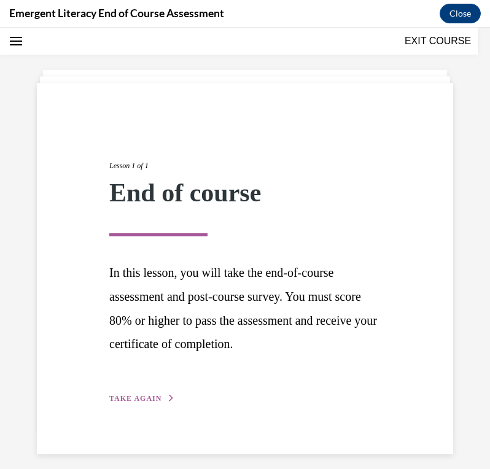
click at [138, 393] on button "TAKE AGAIN" at bounding box center [142, 398] width 66 height 11
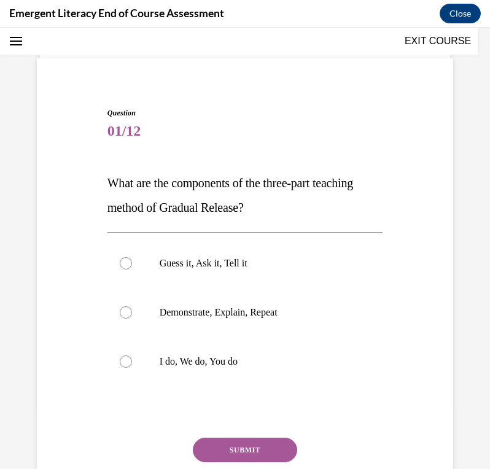
scroll to position [67, 0]
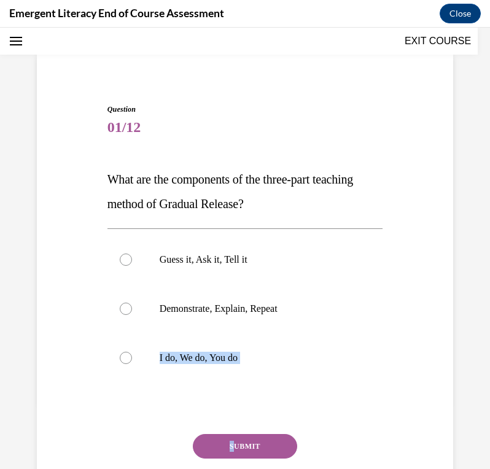
drag, startPoint x: 122, startPoint y: 359, endPoint x: 226, endPoint y: 442, distance: 132.8
click at [226, 442] on div "Question 01/12 What are the components of the three-part teaching method of Gra…" at bounding box center [245, 319] width 276 height 431
click at [124, 360] on div at bounding box center [126, 358] width 12 height 12
click at [124, 360] on input "I do, We do, You do" at bounding box center [126, 358] width 12 height 12
radio input "true"
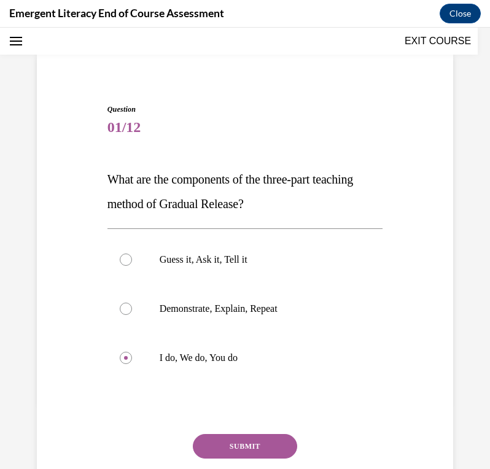
click at [250, 443] on button "SUBMIT" at bounding box center [245, 446] width 104 height 25
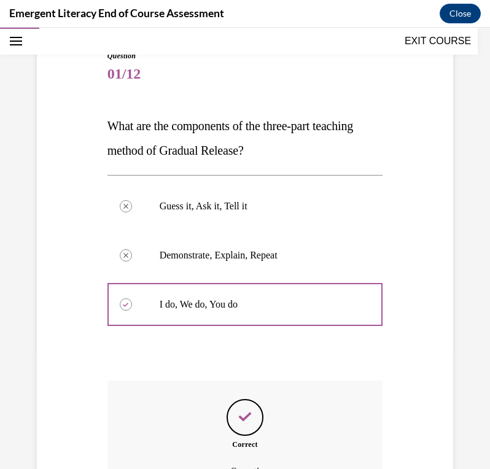
scroll to position [257, 0]
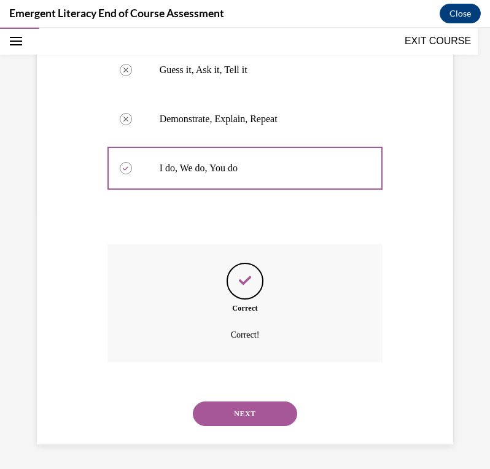
click at [204, 419] on button "NEXT" at bounding box center [245, 413] width 104 height 25
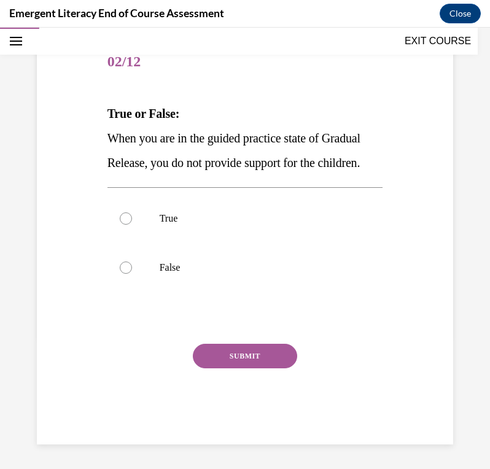
scroll to position [150, 0]
click at [125, 274] on div at bounding box center [126, 268] width 12 height 12
click at [125, 274] on input "False" at bounding box center [126, 268] width 12 height 12
radio input "true"
click at [249, 362] on button "SUBMIT" at bounding box center [245, 356] width 104 height 25
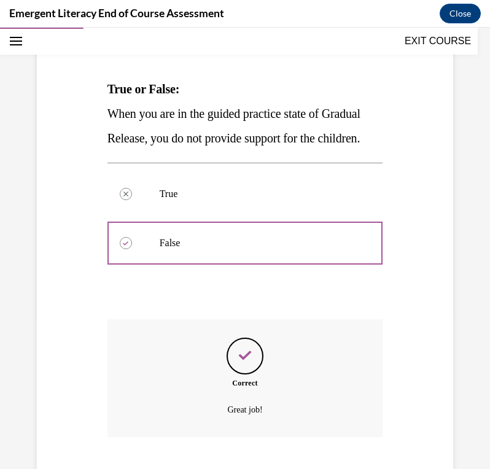
scroll to position [257, 0]
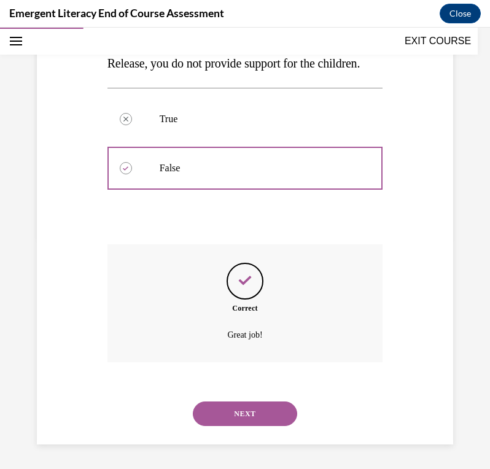
click at [228, 409] on button "NEXT" at bounding box center [245, 413] width 104 height 25
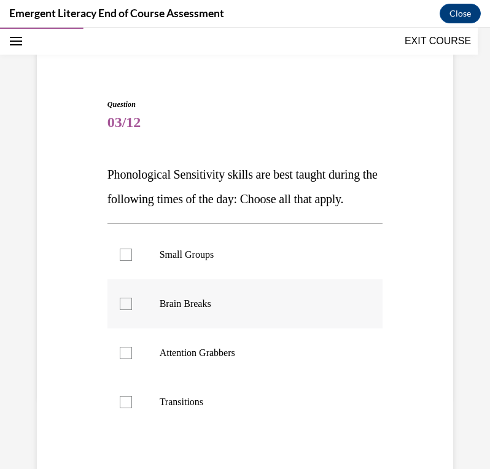
scroll to position [75, 0]
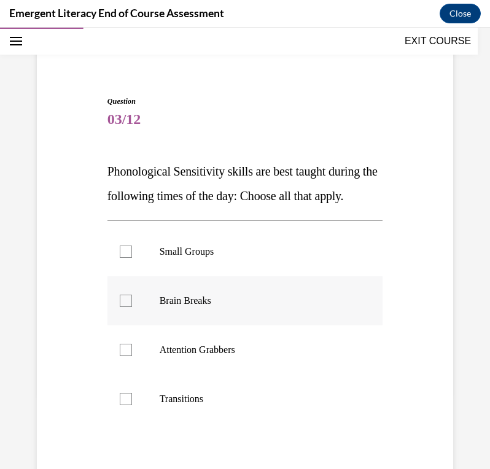
click at [120, 318] on label "Brain Breaks" at bounding box center [245, 300] width 276 height 49
click at [120, 307] on input "Brain Breaks" at bounding box center [126, 301] width 12 height 12
checkbox input "true"
drag, startPoint x: 125, startPoint y: 370, endPoint x: 123, endPoint y: 422, distance: 52.8
click at [123, 422] on ul "Small Groups Brain Breaks Attention Grabbers Transitions" at bounding box center [245, 325] width 276 height 196
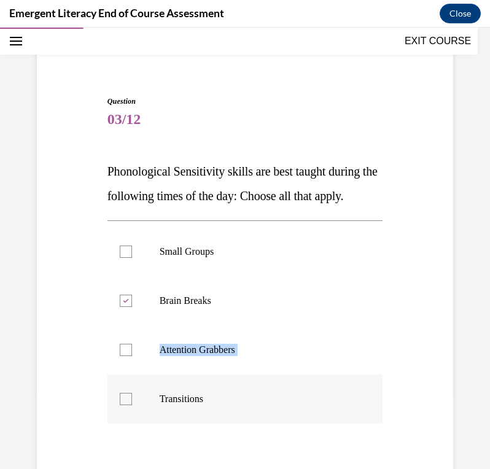
click at [123, 405] on div at bounding box center [126, 399] width 12 height 12
click at [123, 405] on input "Transitions" at bounding box center [126, 399] width 12 height 12
checkbox input "true"
click at [122, 356] on div at bounding box center [126, 350] width 12 height 12
click at [122, 356] on input "Attention Grabbers" at bounding box center [126, 350] width 12 height 12
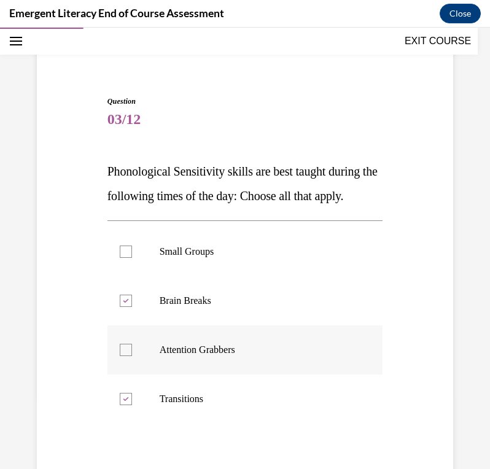
checkbox input "true"
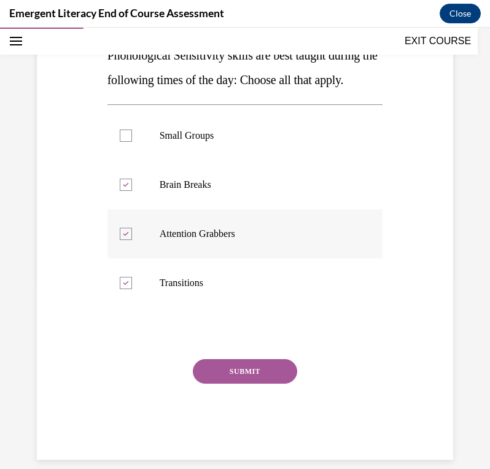
scroll to position [192, 0]
click at [248, 383] on button "SUBMIT" at bounding box center [245, 371] width 104 height 25
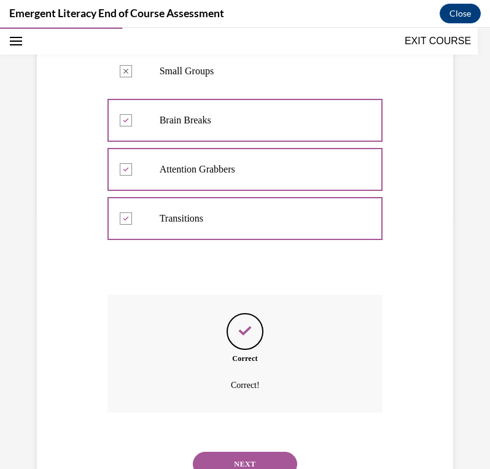
scroll to position [330, 0]
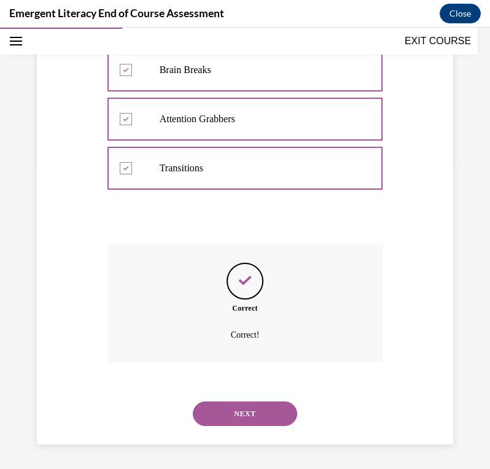
click at [221, 404] on button "NEXT" at bounding box center [245, 413] width 104 height 25
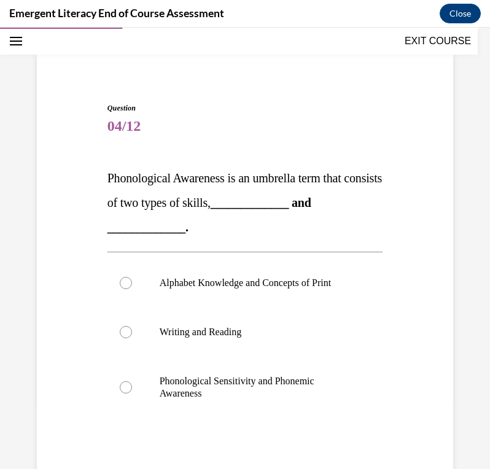
scroll to position [69, 0]
click at [123, 388] on div at bounding box center [126, 387] width 12 height 12
click at [123, 388] on input "Phonological Sensitivity and Phonemic Awareness" at bounding box center [126, 387] width 12 height 12
radio input "true"
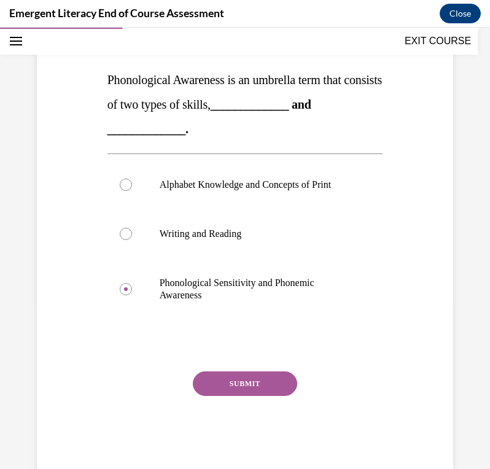
scroll to position [167, 0]
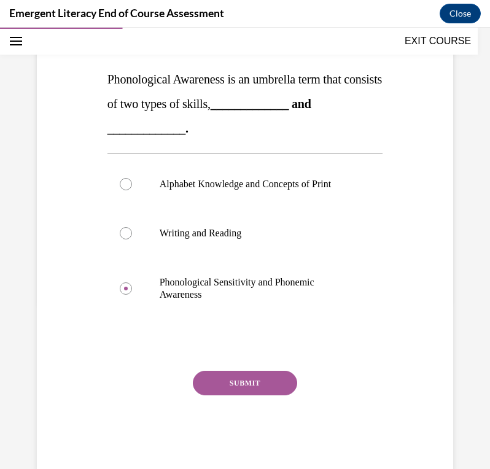
click at [239, 384] on button "SUBMIT" at bounding box center [245, 383] width 104 height 25
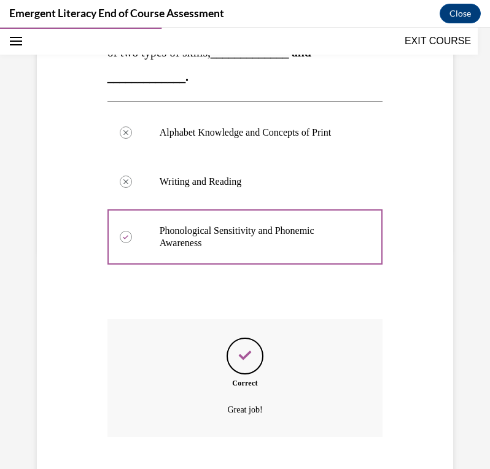
scroll to position [293, 0]
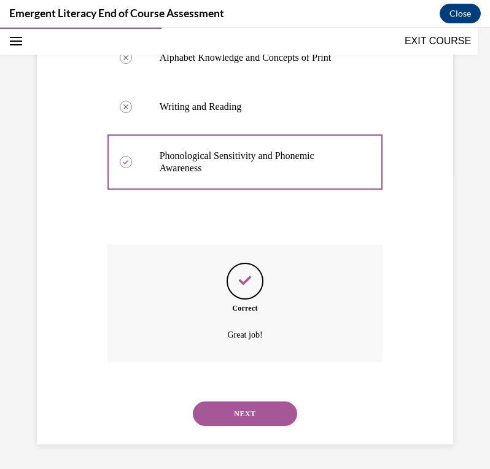
click at [240, 410] on button "NEXT" at bounding box center [245, 413] width 104 height 25
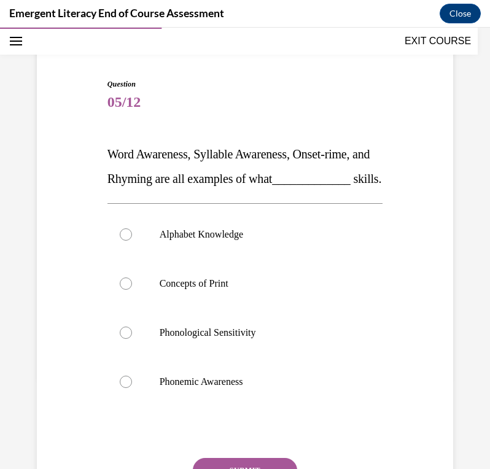
scroll to position [93, 0]
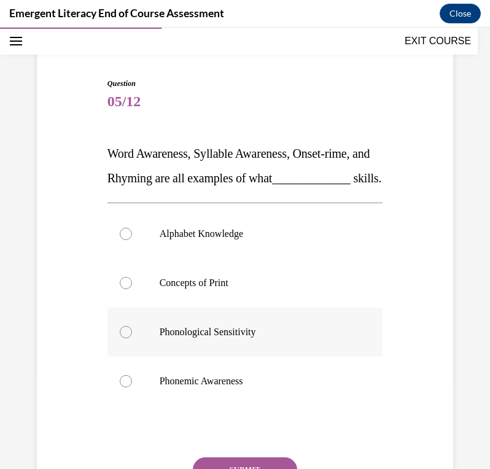
click at [126, 338] on div at bounding box center [126, 332] width 12 height 12
click at [126, 338] on input "Phonological Sensitivity" at bounding box center [126, 332] width 12 height 12
radio input "true"
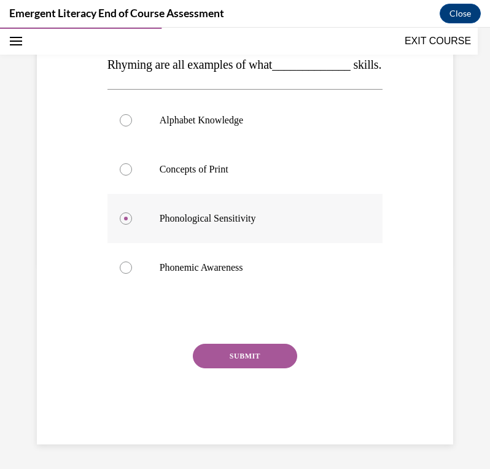
scroll to position [229, 0]
click at [231, 357] on button "SUBMIT" at bounding box center [245, 356] width 104 height 25
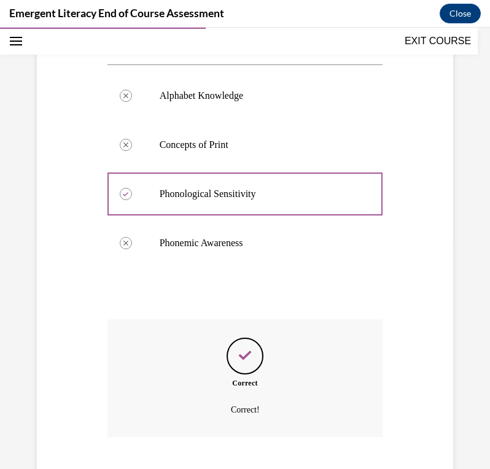
scroll to position [330, 0]
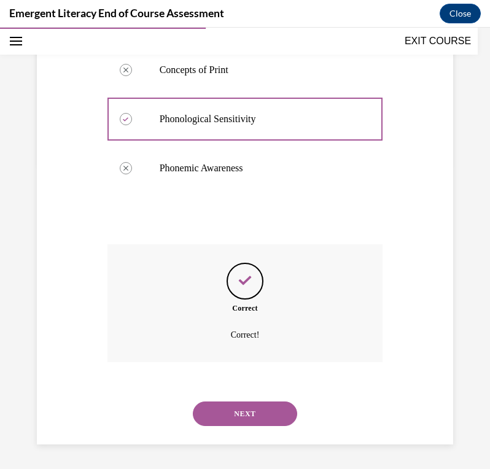
click at [220, 413] on button "NEXT" at bounding box center [245, 413] width 104 height 25
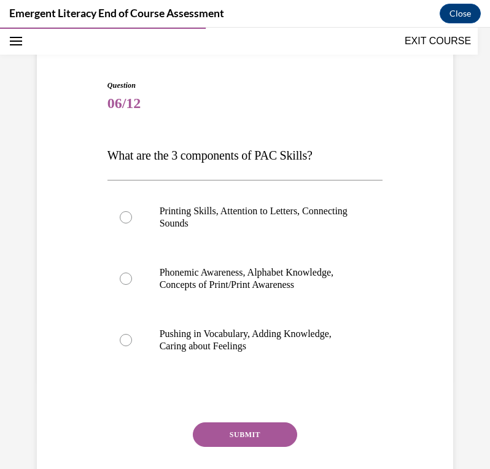
scroll to position [91, 0]
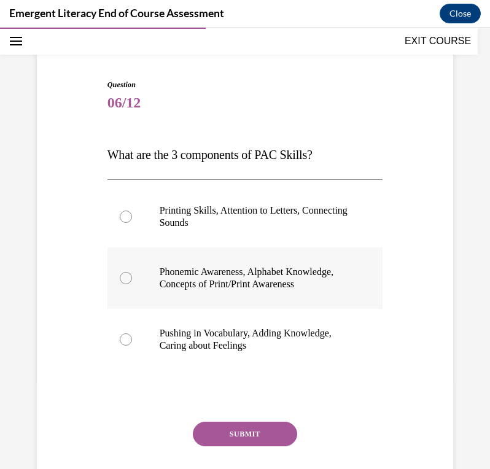
click at [120, 284] on div at bounding box center [126, 278] width 12 height 12
click at [120, 284] on input "Phonemic Awareness, Alphabet Knowledge, Concepts of Print/Print Awareness" at bounding box center [126, 278] width 12 height 12
radio input "true"
click at [244, 438] on button "SUBMIT" at bounding box center [245, 434] width 104 height 25
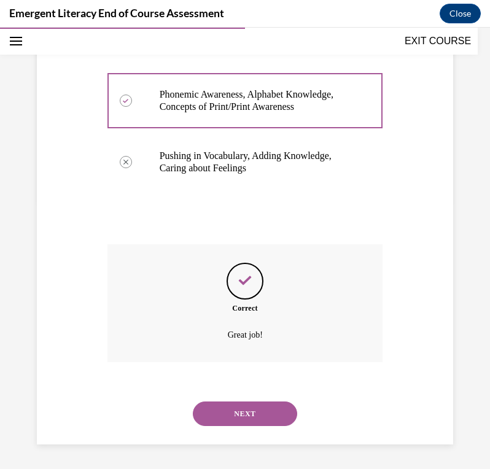
scroll to position [281, 0]
click at [241, 411] on button "NEXT" at bounding box center [245, 413] width 104 height 25
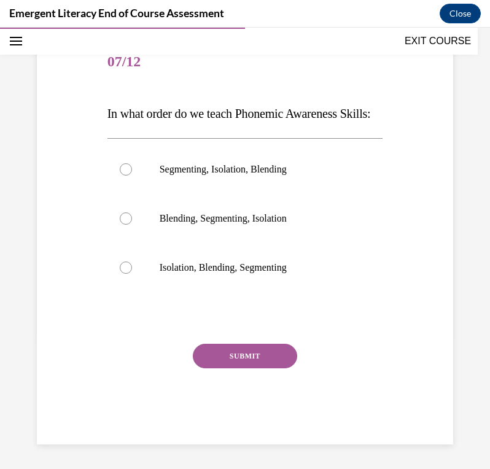
scroll to position [136, 0]
click at [120, 274] on div at bounding box center [126, 268] width 12 height 12
click at [120, 274] on input "Isolation, Blending, Segmenting" at bounding box center [126, 268] width 12 height 12
radio input "true"
click at [235, 360] on div "Question 07/12 In what order do we teach Phonemic Awareness Skills: Segmenting,…" at bounding box center [245, 241] width 276 height 406
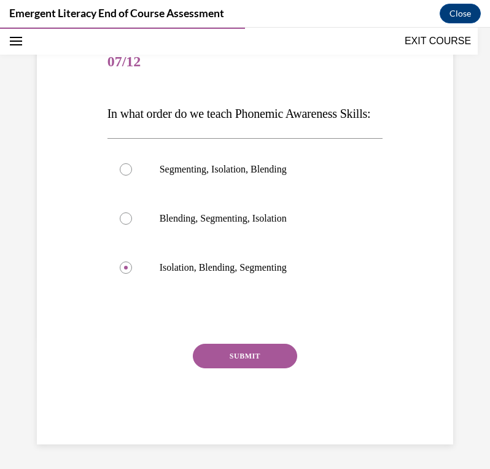
click at [233, 368] on button "SUBMIT" at bounding box center [245, 356] width 104 height 25
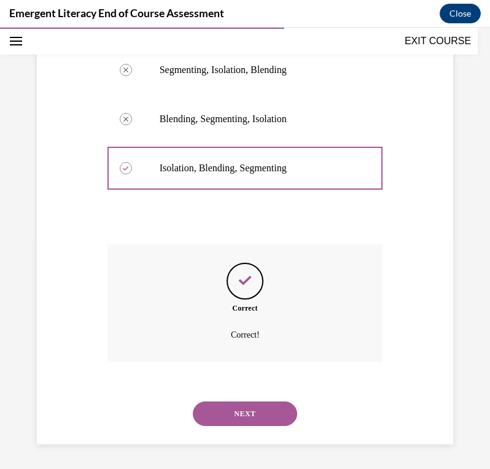
scroll to position [257, 0]
click at [227, 408] on button "NEXT" at bounding box center [245, 413] width 104 height 25
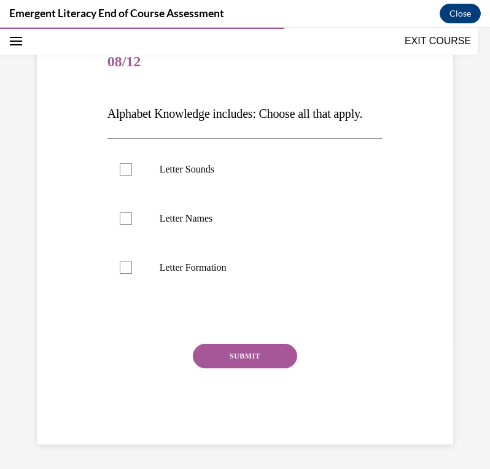
scroll to position [136, 0]
click at [114, 193] on label "Letter Sounds" at bounding box center [245, 169] width 276 height 49
click at [120, 176] on input "Letter Sounds" at bounding box center [126, 169] width 12 height 12
checkbox input "true"
click at [126, 225] on div at bounding box center [126, 218] width 12 height 12
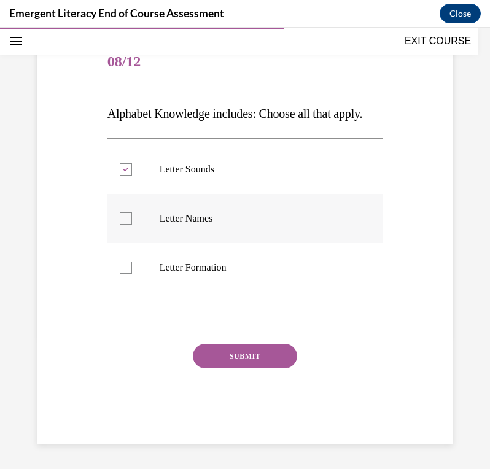
click at [126, 225] on input "Letter Names" at bounding box center [126, 218] width 12 height 12
checkbox input "true"
click at [126, 292] on label "Letter Formation" at bounding box center [245, 267] width 276 height 49
click at [126, 274] on input "Letter Formation" at bounding box center [126, 268] width 12 height 12
checkbox input "true"
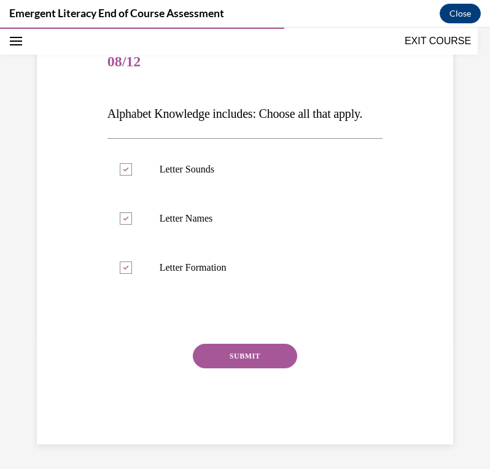
click at [223, 368] on button "SUBMIT" at bounding box center [245, 356] width 104 height 25
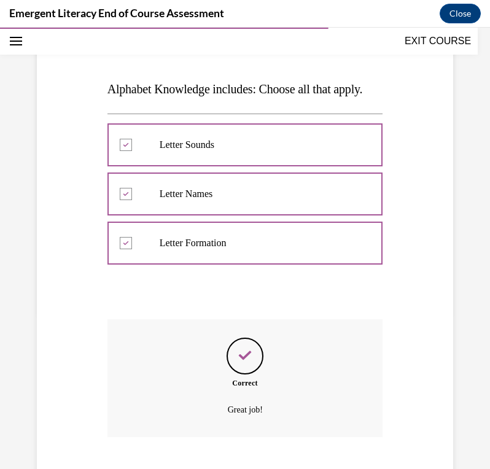
scroll to position [257, 0]
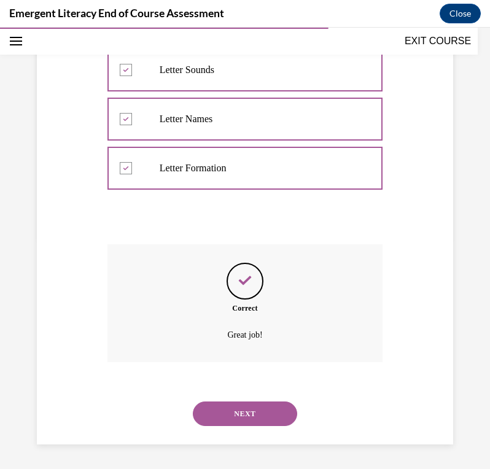
click at [223, 414] on button "NEXT" at bounding box center [245, 413] width 104 height 25
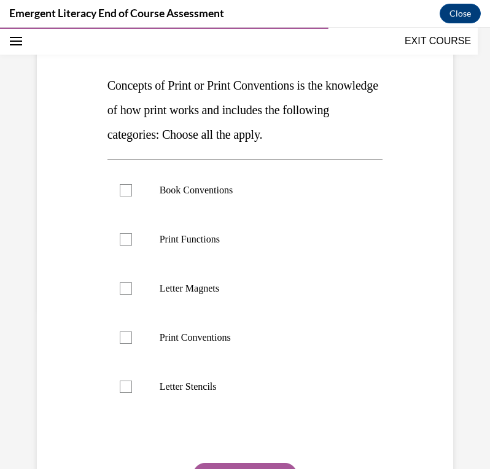
scroll to position [174, 0]
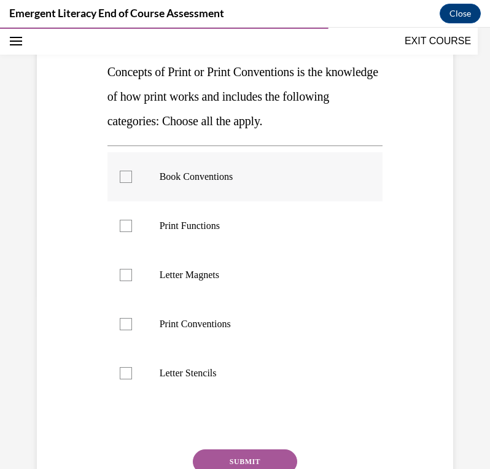
click at [125, 177] on div at bounding box center [126, 177] width 12 height 12
click at [125, 177] on input "Book Conventions" at bounding box center [126, 177] width 12 height 12
checkbox input "true"
click at [122, 213] on label "Print Functions" at bounding box center [245, 225] width 276 height 49
click at [122, 220] on input "Print Functions" at bounding box center [126, 226] width 12 height 12
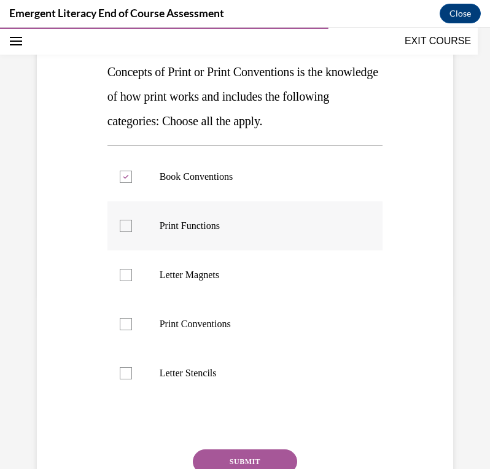
checkbox input "true"
click at [125, 327] on div at bounding box center [126, 324] width 12 height 12
click at [125, 327] on input "Print Conventions" at bounding box center [126, 324] width 12 height 12
checkbox input "true"
click at [231, 459] on button "SUBMIT" at bounding box center [245, 461] width 104 height 25
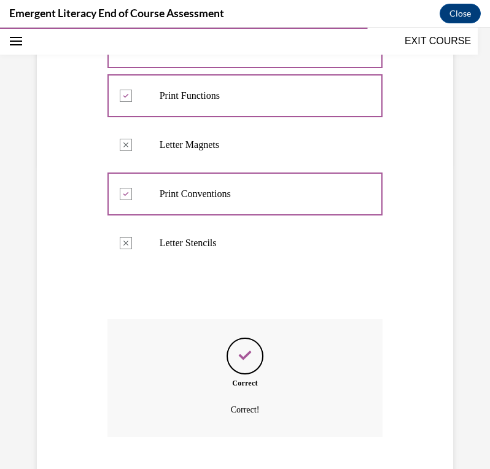
scroll to position [379, 0]
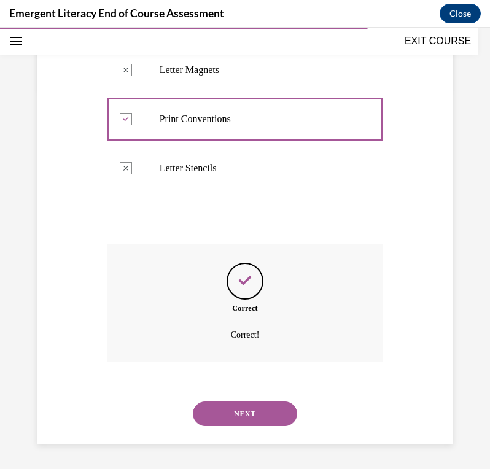
click at [231, 414] on button "NEXT" at bounding box center [245, 413] width 104 height 25
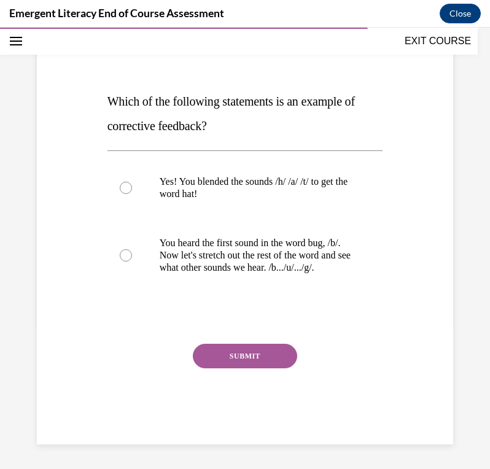
scroll to position [136, 0]
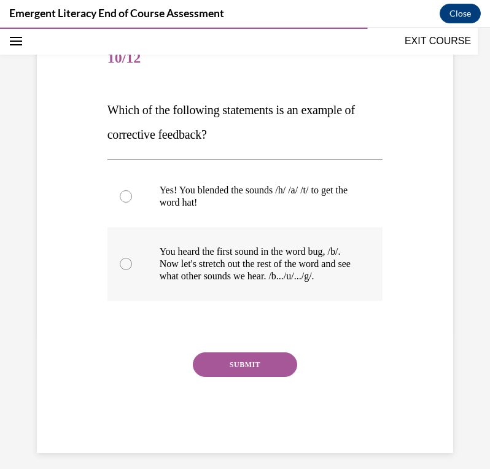
click at [124, 269] on div at bounding box center [126, 264] width 12 height 12
click at [124, 269] on input "You heard the first sound in the word bug, /b/. Now let's stretch out the rest …" at bounding box center [126, 264] width 12 height 12
radio input "true"
click at [228, 376] on button "SUBMIT" at bounding box center [245, 364] width 104 height 25
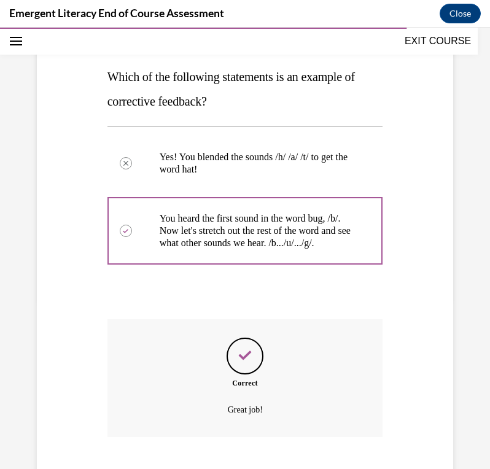
scroll to position [257, 0]
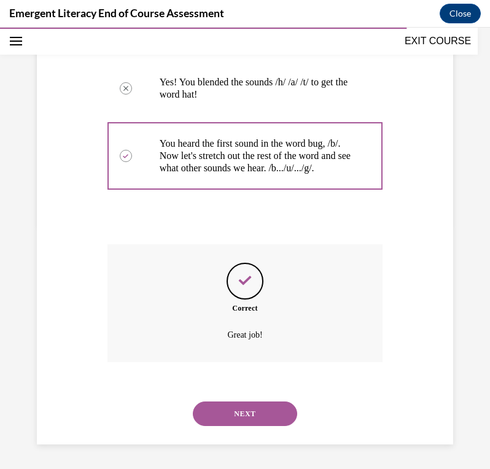
click at [234, 409] on button "NEXT" at bounding box center [245, 413] width 104 height 25
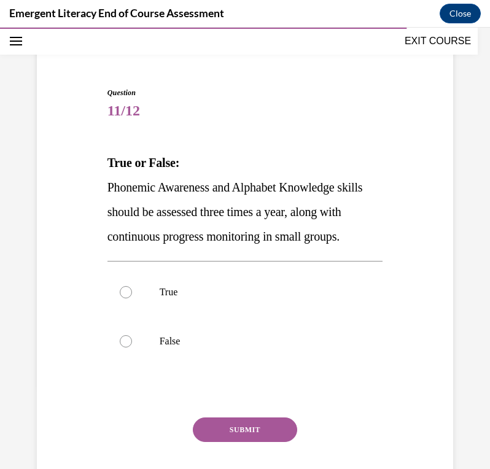
scroll to position [84, 0]
click at [120, 298] on div at bounding box center [126, 291] width 12 height 12
click at [120, 298] on input "True" at bounding box center [126, 291] width 12 height 12
radio input "true"
click at [215, 441] on button "SUBMIT" at bounding box center [245, 429] width 104 height 25
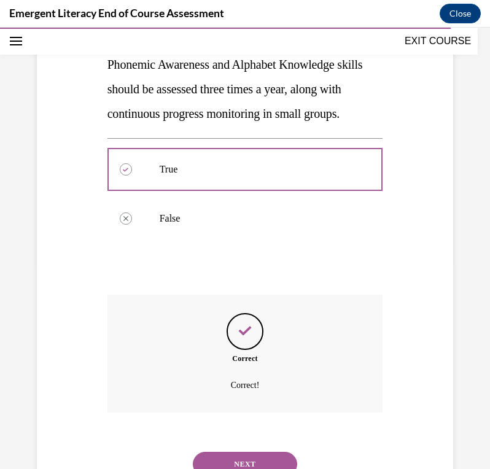
scroll to position [281, 0]
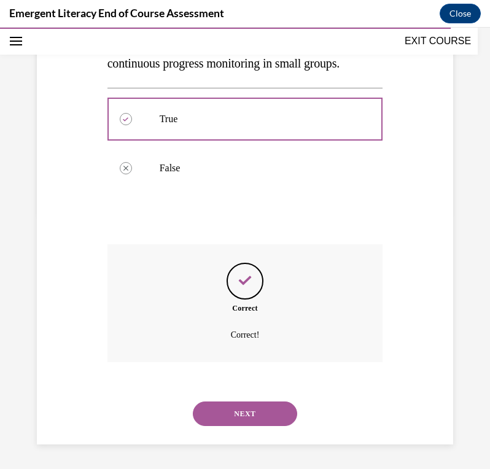
click at [215, 413] on button "NEXT" at bounding box center [245, 413] width 104 height 25
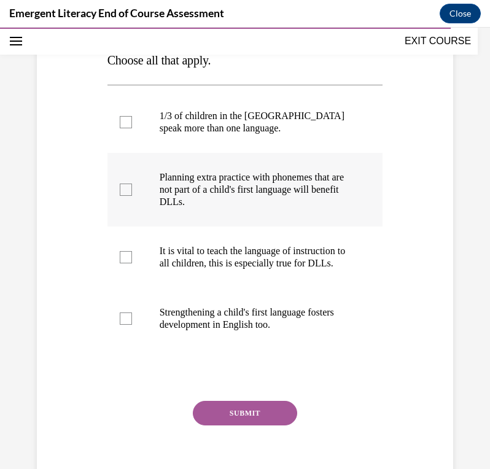
scroll to position [219, 0]
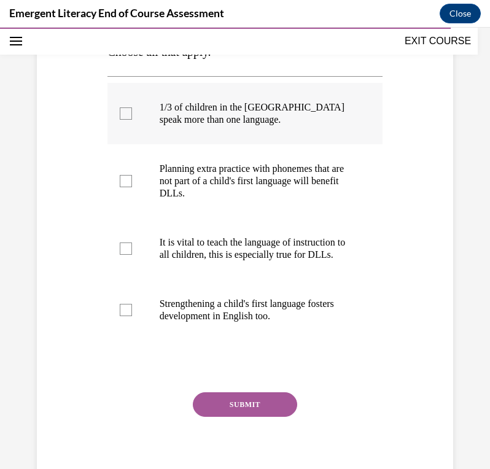
click at [120, 116] on div at bounding box center [126, 113] width 12 height 12
click at [120, 116] on input "1/3 of children in the US speak more than one language." at bounding box center [126, 113] width 12 height 12
checkbox input "true"
click at [123, 183] on div at bounding box center [126, 181] width 12 height 12
click at [123, 183] on input "Planning extra practice with phonemes that are not part of a child's first lang…" at bounding box center [126, 181] width 12 height 12
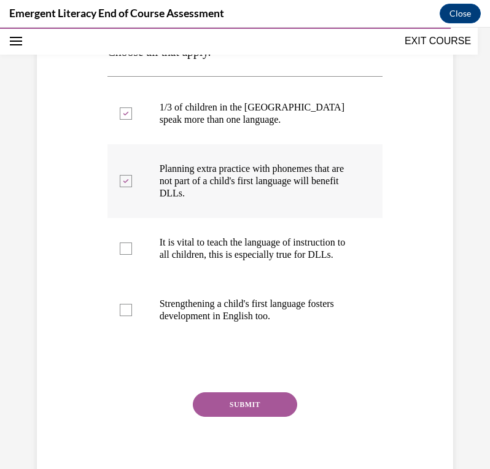
click at [125, 179] on icon at bounding box center [126, 181] width 6 height 4
click at [125, 179] on input "Planning extra practice with phonemes that are not part of a child's first lang…" at bounding box center [126, 181] width 12 height 12
checkbox input "false"
click at [120, 255] on div at bounding box center [126, 248] width 12 height 12
click at [120, 255] on input "It is vital to teach the language of instruction to all children, this is espec…" at bounding box center [126, 248] width 12 height 12
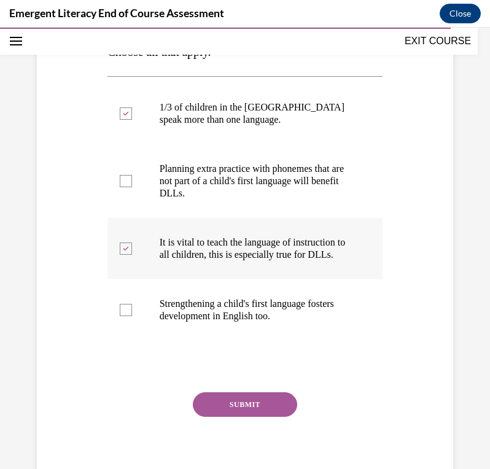
click at [120, 255] on div at bounding box center [126, 248] width 12 height 12
click at [120, 255] on input "It is vital to teach the language of instruction to all children, this is espec…" at bounding box center [126, 248] width 12 height 12
click at [125, 249] on div at bounding box center [126, 248] width 12 height 12
click at [125, 249] on input "It is vital to teach the language of instruction to all children, this is espec…" at bounding box center [126, 248] width 12 height 12
checkbox input "true"
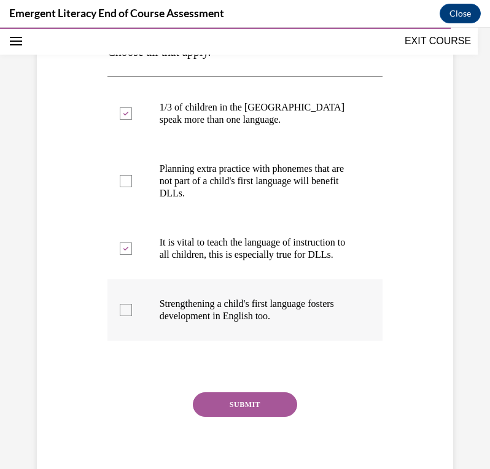
click at [126, 316] on div at bounding box center [126, 310] width 12 height 12
click at [126, 316] on input "Strengthening a child's first language fosters development in English too." at bounding box center [126, 310] width 12 height 12
checkbox input "true"
click at [235, 417] on button "SUBMIT" at bounding box center [245, 404] width 104 height 25
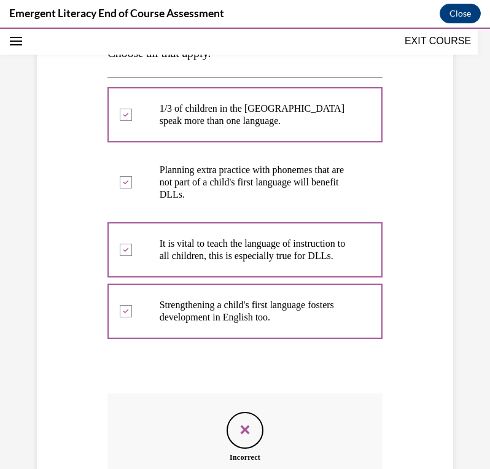
scroll to position [408, 0]
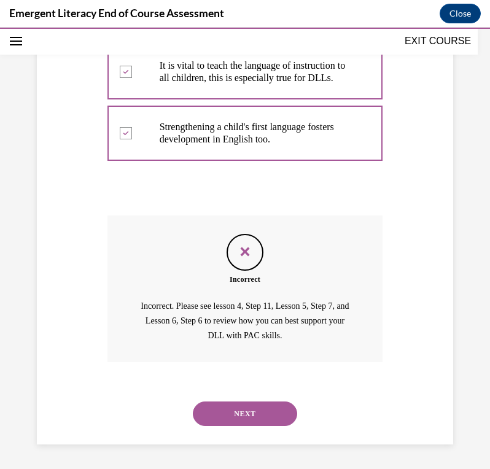
click at [222, 414] on button "NEXT" at bounding box center [245, 413] width 104 height 25
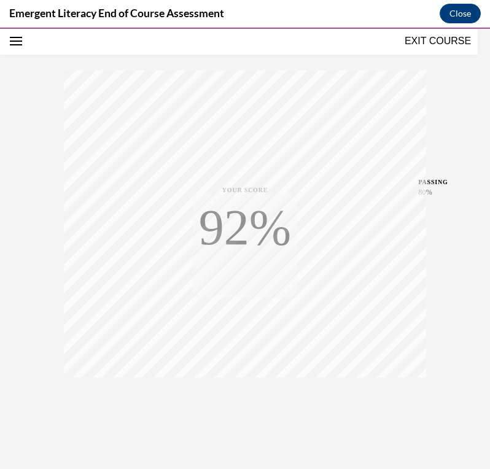
scroll to position [188, 0]
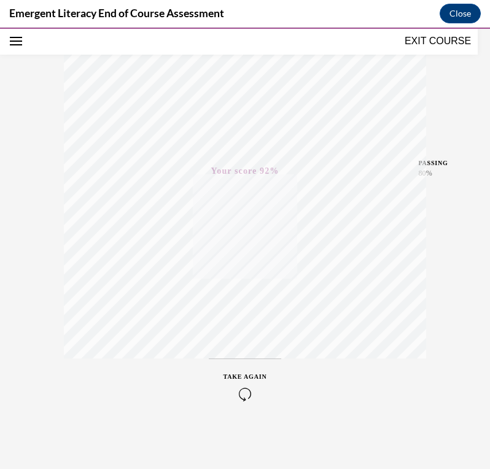
click at [420, 34] on button "EXIT COURSE" at bounding box center [438, 41] width 74 height 15
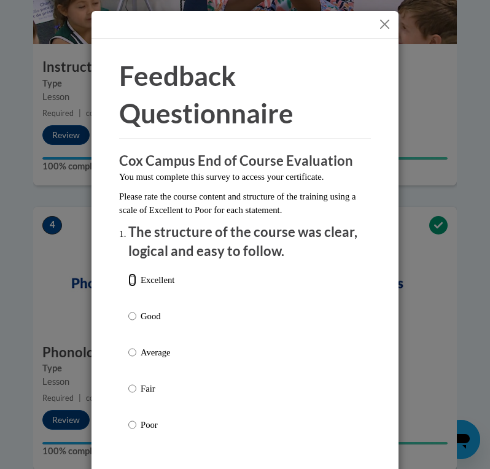
click at [128, 282] on input "Excellent" at bounding box center [132, 280] width 8 height 14
radio input "true"
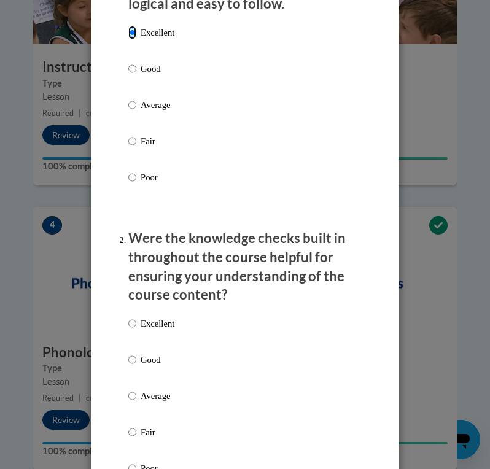
scroll to position [248, 0]
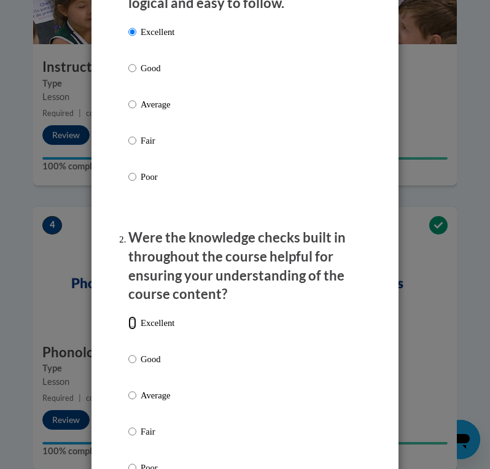
click at [128, 325] on input "Excellent" at bounding box center [132, 323] width 8 height 14
radio input "true"
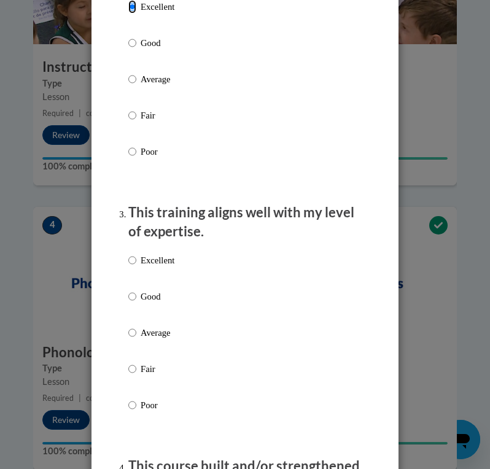
scroll to position [565, 0]
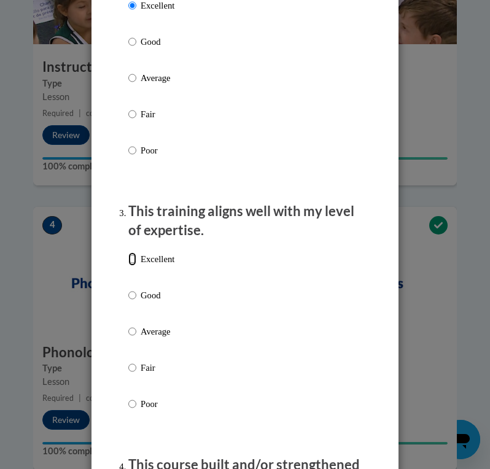
click at [130, 259] on input "Excellent" at bounding box center [132, 259] width 8 height 14
radio input "true"
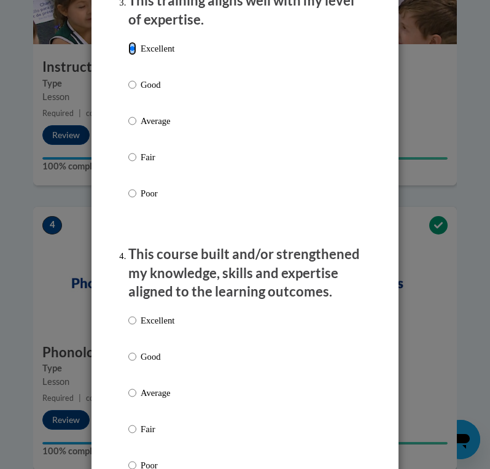
scroll to position [782, 0]
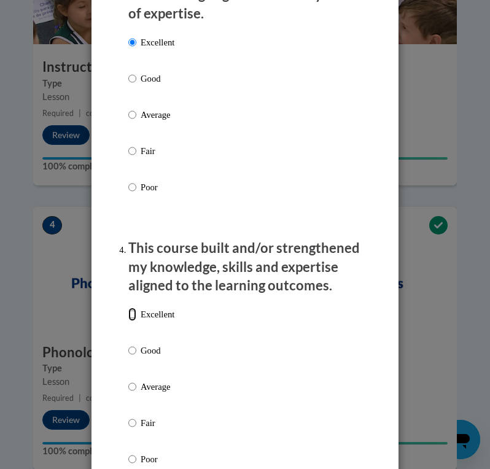
click at [130, 313] on input "Excellent" at bounding box center [132, 315] width 8 height 14
radio input "true"
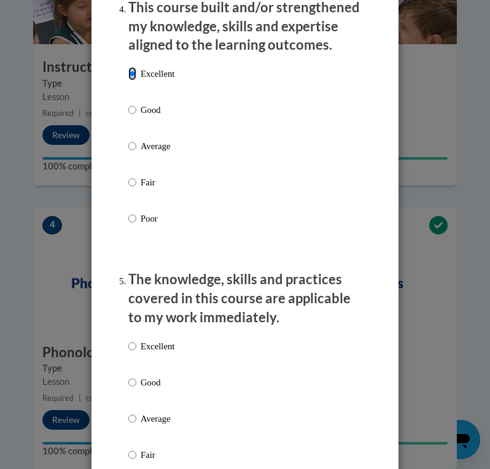
scroll to position [1023, 0]
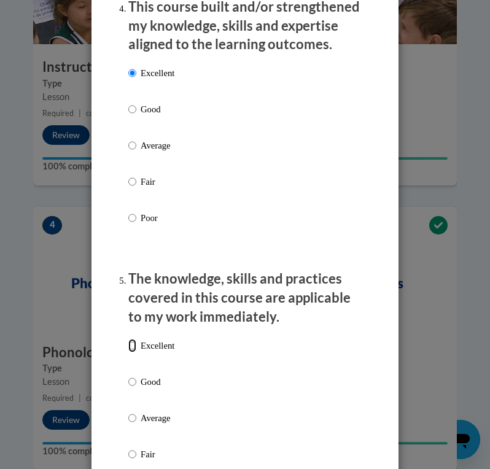
click at [130, 344] on input "Excellent" at bounding box center [132, 346] width 8 height 14
radio input "true"
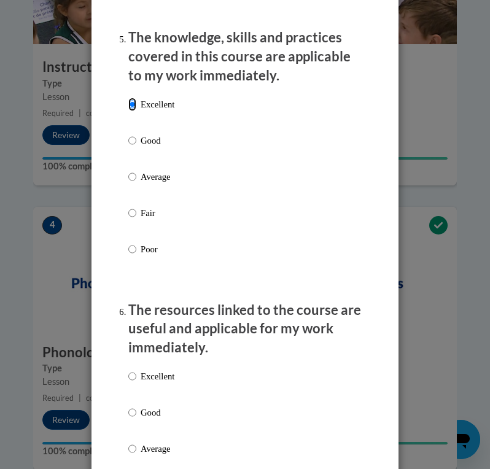
scroll to position [1277, 0]
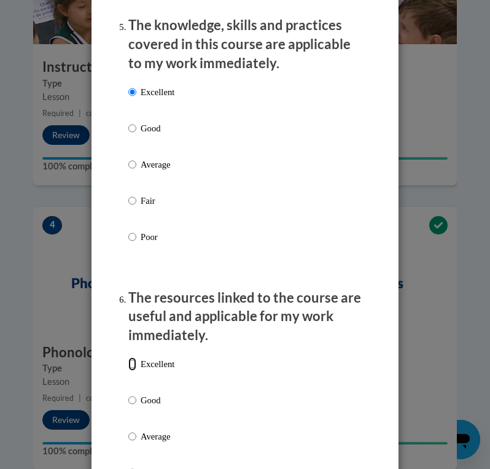
click at [131, 366] on input "Excellent" at bounding box center [132, 364] width 8 height 14
radio input "true"
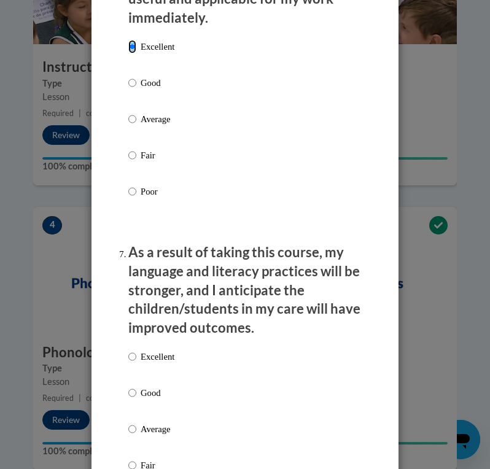
scroll to position [1597, 0]
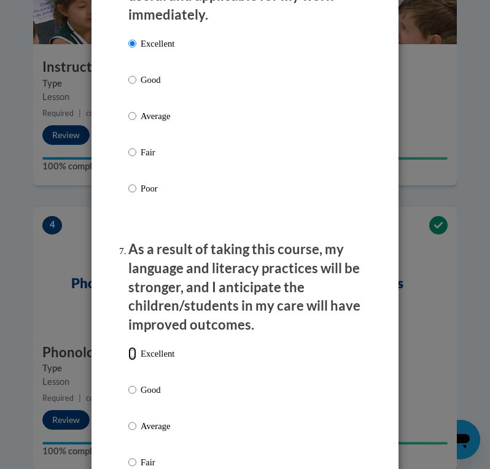
click at [130, 352] on input "Excellent" at bounding box center [132, 354] width 8 height 14
radio input "true"
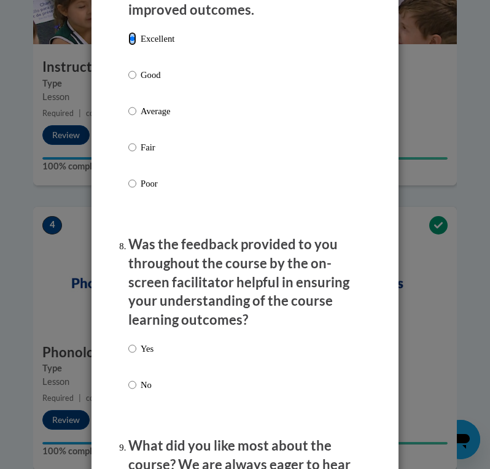
scroll to position [1914, 0]
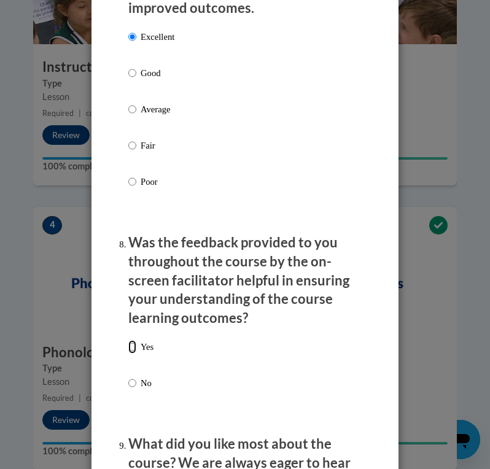
click at [130, 345] on input "Yes" at bounding box center [132, 347] width 8 height 14
radio input "true"
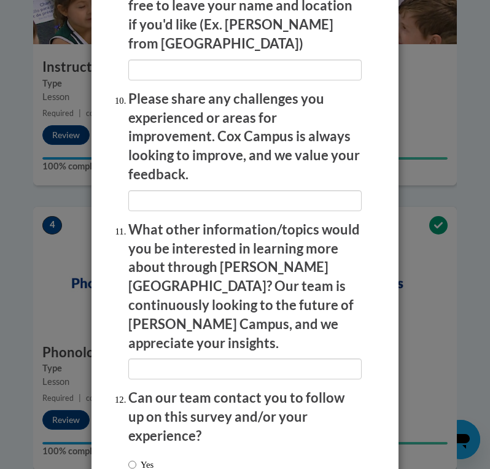
scroll to position [2427, 0]
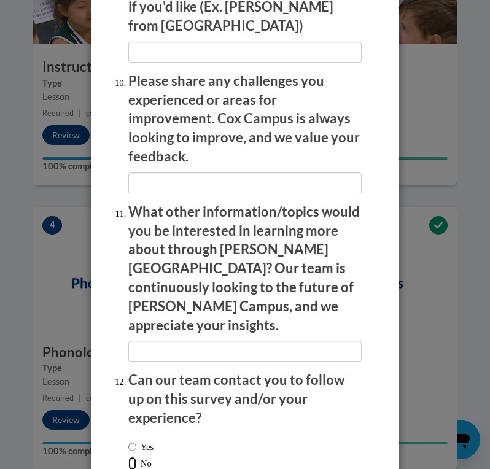
click at [130, 457] on input "No" at bounding box center [132, 464] width 8 height 14
radio input "true"
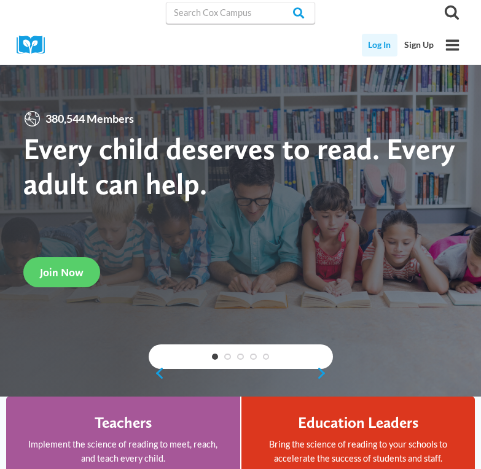
click at [376, 43] on link "Log In" at bounding box center [380, 45] width 36 height 23
